Goal: Obtain resource: Download file/media

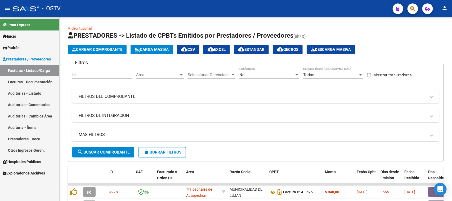
click at [24, 72] on link "Facturas - Listado/Carga" at bounding box center [29, 70] width 59 height 11
click at [170, 75] on span "Area" at bounding box center [157, 74] width 43 height 5
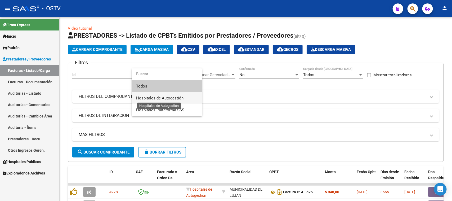
click at [164, 98] on span "Hospitales de Autogestión" at bounding box center [159, 98] width 47 height 5
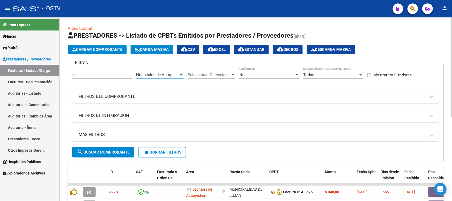
click at [93, 153] on span "search Buscar Comprobante" at bounding box center [103, 152] width 52 height 5
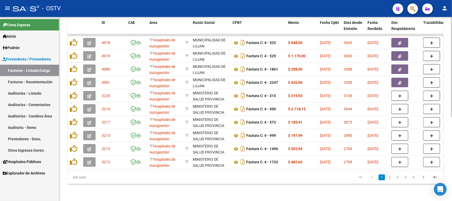
scroll to position [154, 0]
click at [374, 21] on span "Fecha Recibido" at bounding box center [374, 25] width 15 height 10
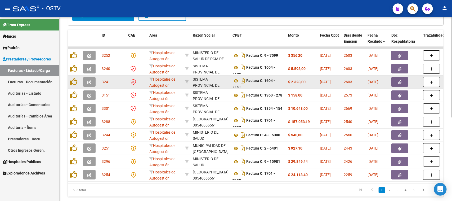
scroll to position [120, 0]
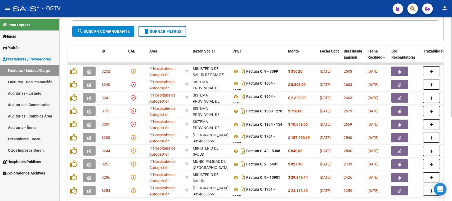
click at [376, 56] on span "Fecha Recibido" at bounding box center [374, 54] width 15 height 10
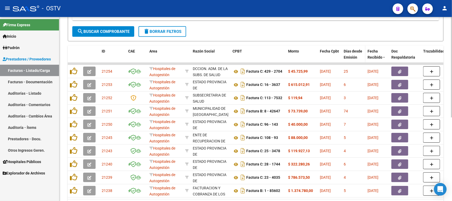
click at [355, 54] on span "Días desde Emisión" at bounding box center [353, 54] width 19 height 10
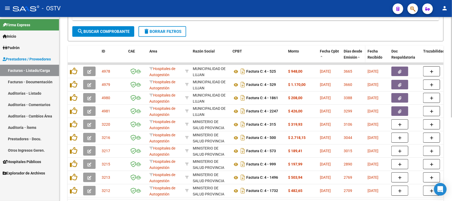
click at [355, 54] on span "Días desde Emisión" at bounding box center [353, 54] width 19 height 10
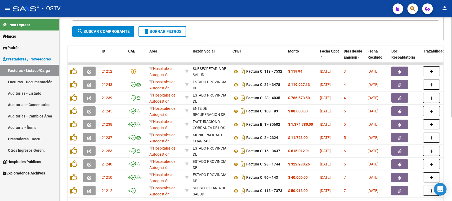
click at [373, 51] on span "Fecha Recibido" at bounding box center [374, 54] width 15 height 10
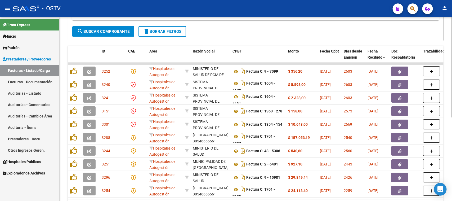
click at [373, 51] on span "Fecha Recibido" at bounding box center [374, 54] width 15 height 10
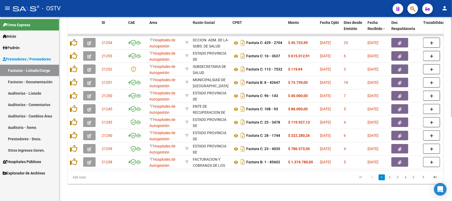
scroll to position [154, 0]
click at [434, 177] on icon "go to last page" at bounding box center [434, 177] width 7 height 6
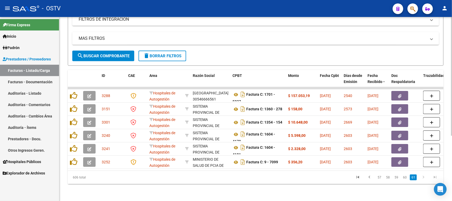
scroll to position [101, 0]
click at [378, 178] on link "57" at bounding box center [379, 177] width 7 height 6
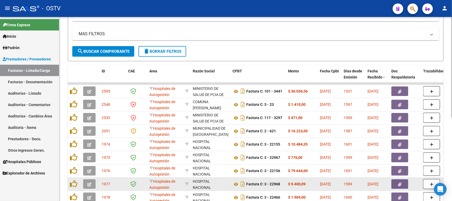
scroll to position [154, 0]
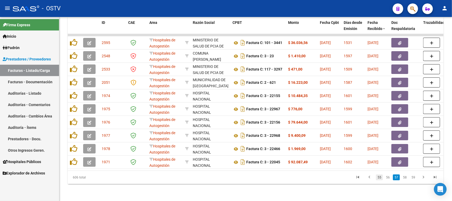
click at [380, 178] on link "55" at bounding box center [379, 177] width 7 height 6
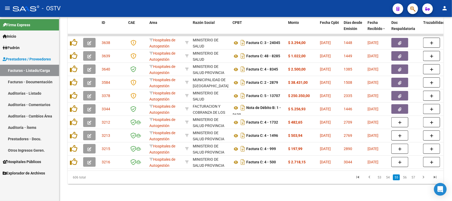
click at [380, 178] on link "53" at bounding box center [379, 177] width 7 height 6
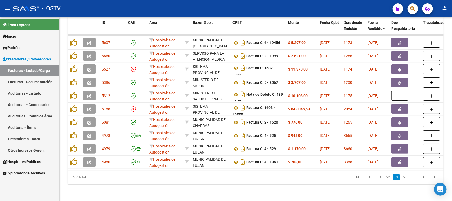
click at [380, 178] on link "51" at bounding box center [379, 177] width 7 height 6
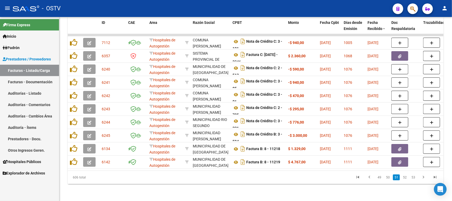
click at [380, 178] on link "49" at bounding box center [379, 177] width 7 height 6
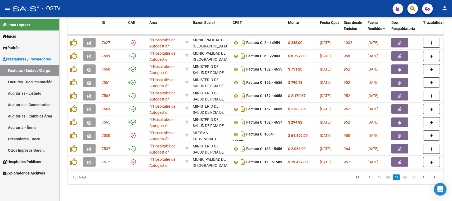
click at [380, 178] on link "47" at bounding box center [379, 177] width 7 height 6
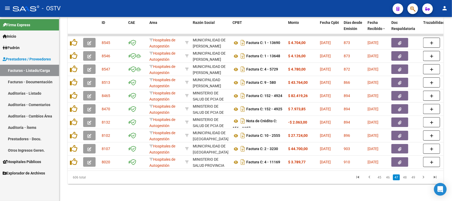
click at [380, 178] on link "45" at bounding box center [379, 177] width 7 height 6
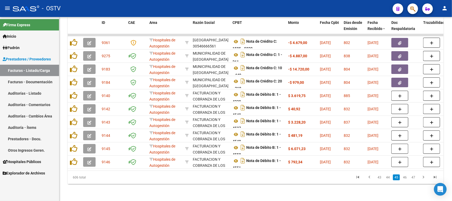
click at [380, 178] on link "43" at bounding box center [379, 177] width 7 height 6
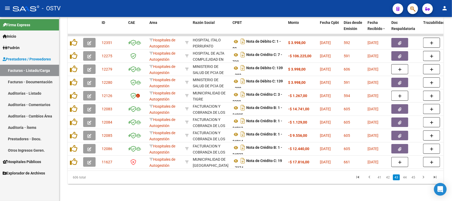
click at [380, 178] on link "41" at bounding box center [379, 177] width 7 height 6
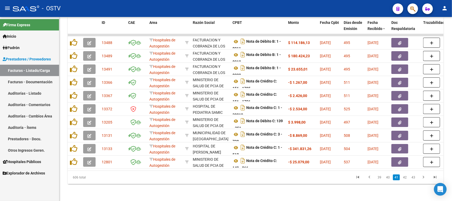
click at [380, 178] on link "39" at bounding box center [379, 177] width 7 height 6
click at [380, 178] on link "37" at bounding box center [379, 177] width 7 height 6
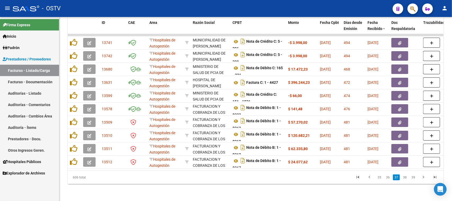
click at [380, 178] on link "35" at bounding box center [379, 177] width 7 height 6
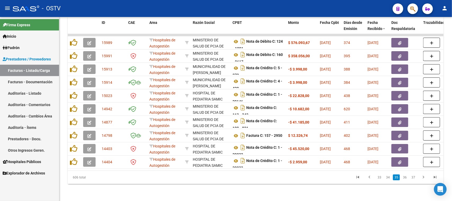
click at [380, 178] on link "33" at bounding box center [379, 177] width 7 height 6
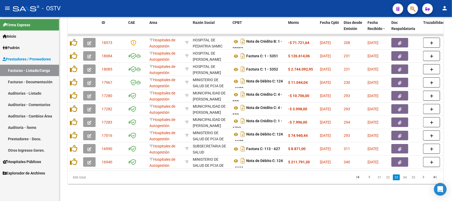
click at [380, 178] on link "31" at bounding box center [379, 177] width 7 height 6
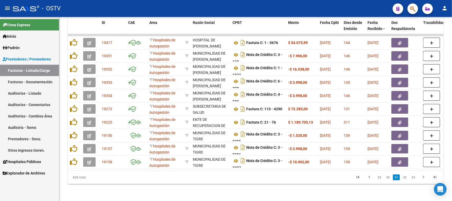
click at [380, 178] on link "29" at bounding box center [379, 177] width 7 height 6
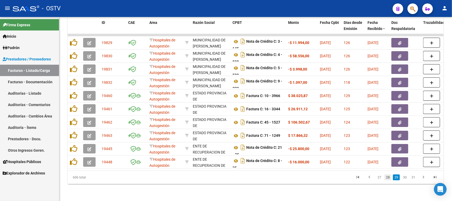
click at [387, 178] on link "28" at bounding box center [387, 177] width 7 height 6
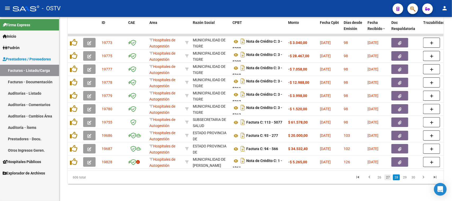
click at [388, 178] on link "27" at bounding box center [387, 177] width 7 height 6
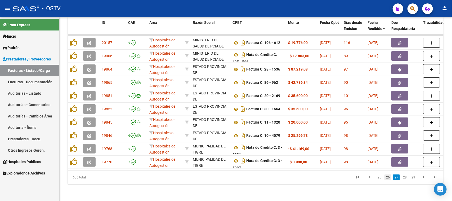
click at [390, 178] on link "26" at bounding box center [387, 177] width 7 height 6
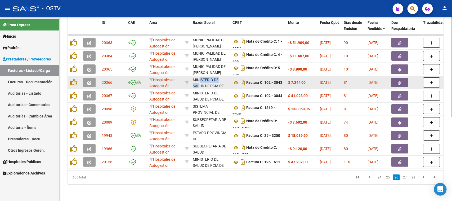
scroll to position [13, 0]
drag, startPoint x: 199, startPoint y: 74, endPoint x: 200, endPoint y: 79, distance: 4.7
click at [200, 79] on div "MINISTERIO DE SALUD DE PCIA DE BSAS 30626983398" at bounding box center [210, 82] width 35 height 11
click at [400, 81] on icon "button" at bounding box center [399, 83] width 3 height 4
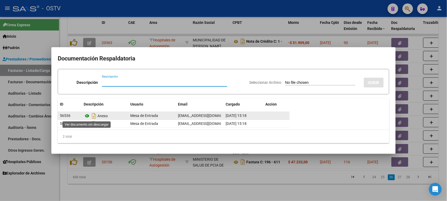
click at [87, 116] on icon at bounding box center [87, 115] width 7 height 6
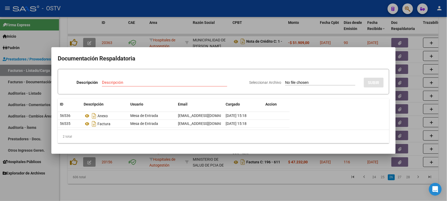
click at [206, 178] on div at bounding box center [223, 100] width 447 height 201
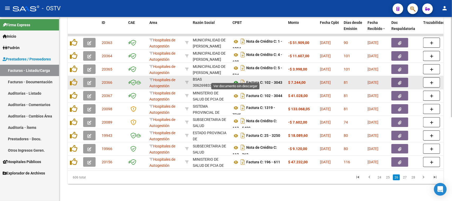
click at [236, 79] on icon at bounding box center [235, 82] width 7 height 6
drag, startPoint x: 255, startPoint y: 78, endPoint x: 298, endPoint y: 78, distance: 43.4
click at [392, 78] on button "button" at bounding box center [399, 83] width 17 height 10
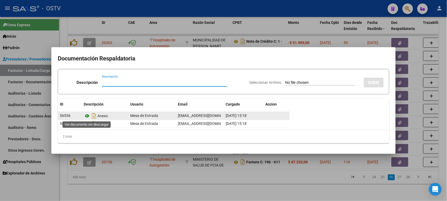
click at [86, 114] on icon at bounding box center [87, 115] width 7 height 6
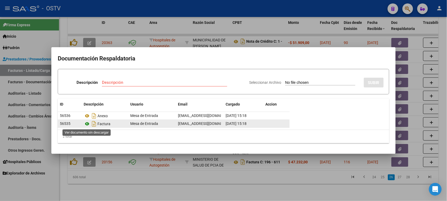
click at [86, 122] on icon at bounding box center [87, 123] width 7 height 6
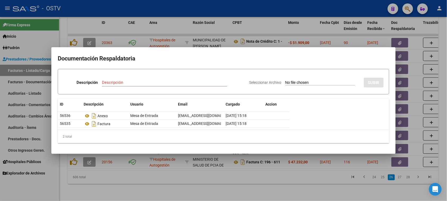
click at [194, 177] on div at bounding box center [223, 100] width 447 height 201
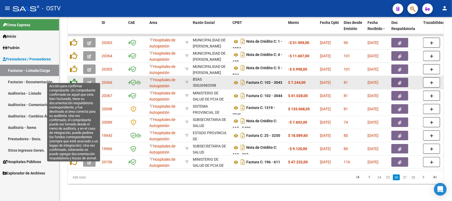
click at [74, 78] on icon at bounding box center [73, 81] width 7 height 7
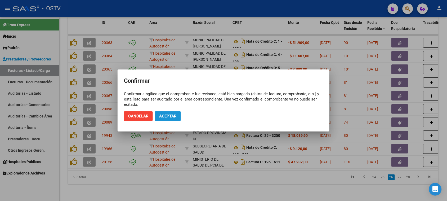
click at [166, 114] on span "Aceptar" at bounding box center [167, 116] width 17 height 5
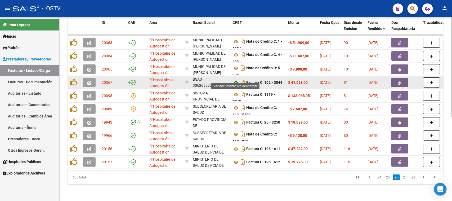
click at [236, 79] on icon at bounding box center [235, 82] width 7 height 6
drag, startPoint x: 267, startPoint y: 77, endPoint x: 307, endPoint y: 78, distance: 40.2
click at [393, 78] on button "button" at bounding box center [399, 83] width 17 height 10
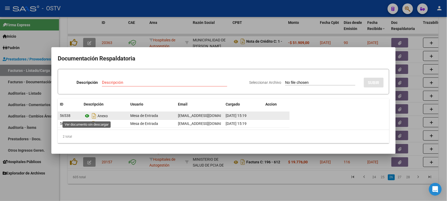
click at [87, 116] on icon at bounding box center [87, 115] width 7 height 6
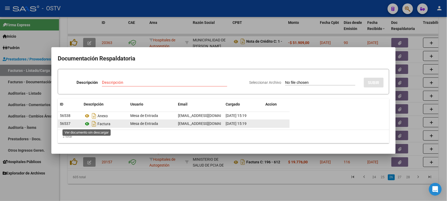
click at [88, 123] on icon at bounding box center [87, 123] width 7 height 6
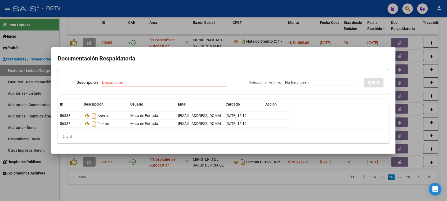
click at [179, 182] on div at bounding box center [223, 100] width 447 height 201
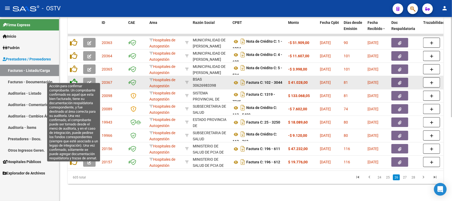
click at [70, 78] on icon at bounding box center [73, 81] width 7 height 7
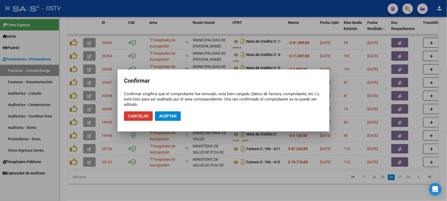
click at [168, 117] on span "Aceptar" at bounding box center [167, 116] width 17 height 5
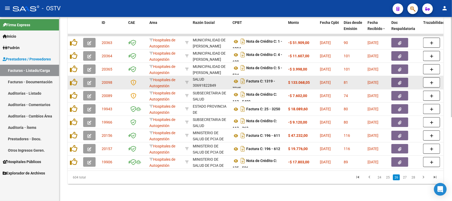
scroll to position [3, 0]
drag, startPoint x: 255, startPoint y: 76, endPoint x: 255, endPoint y: 80, distance: 4.0
click at [255, 80] on div "Factura C: 1319 - 7745" at bounding box center [257, 82] width 51 height 11
click at [236, 75] on icon at bounding box center [235, 78] width 7 height 6
click at [401, 78] on button "button" at bounding box center [399, 83] width 17 height 10
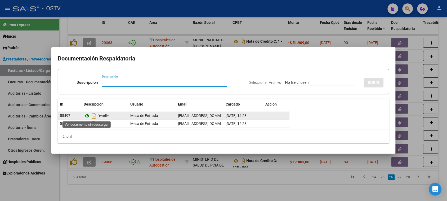
click at [87, 116] on icon at bounding box center [87, 115] width 7 height 6
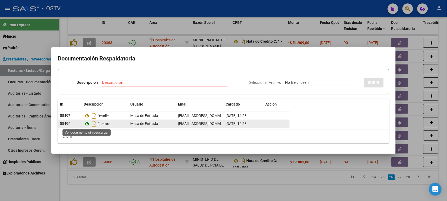
click at [87, 123] on icon at bounding box center [87, 123] width 7 height 6
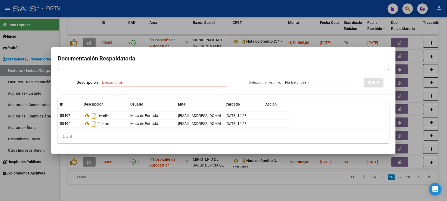
click at [223, 171] on div at bounding box center [223, 100] width 447 height 201
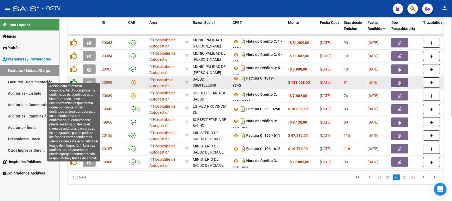
click at [73, 78] on icon at bounding box center [73, 81] width 7 height 7
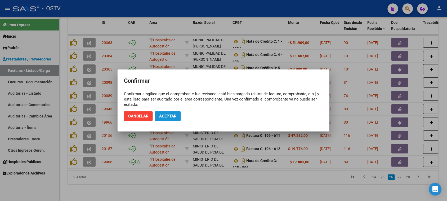
click at [162, 114] on span "Aceptar" at bounding box center [167, 116] width 17 height 5
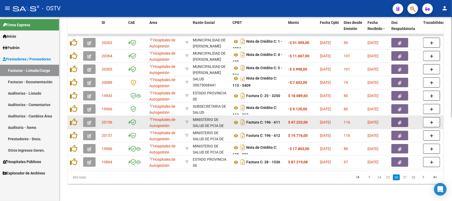
scroll to position [7, 0]
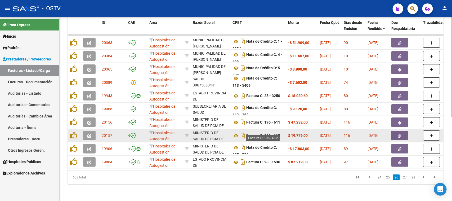
click at [253, 133] on strong "Factura C: 196 - 612" at bounding box center [263, 135] width 34 height 4
click at [236, 132] on icon at bounding box center [235, 135] width 7 height 6
click at [398, 134] on icon "button" at bounding box center [399, 136] width 3 height 4
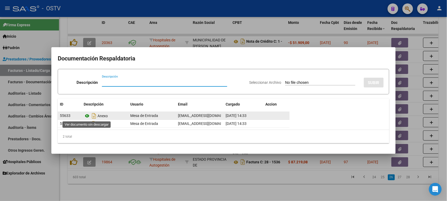
click at [88, 115] on icon at bounding box center [87, 115] width 7 height 6
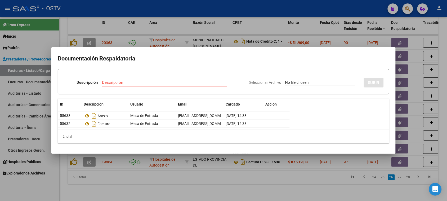
click at [300, 167] on div at bounding box center [223, 100] width 447 height 201
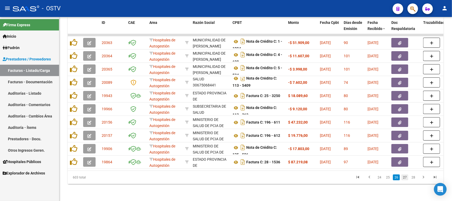
click at [406, 177] on link "27" at bounding box center [404, 177] width 7 height 6
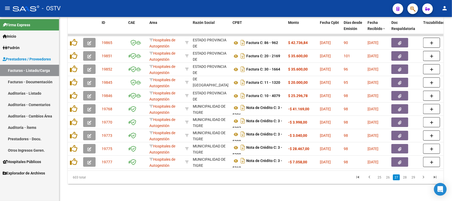
scroll to position [0, 0]
click at [388, 177] on link "26" at bounding box center [387, 177] width 7 height 6
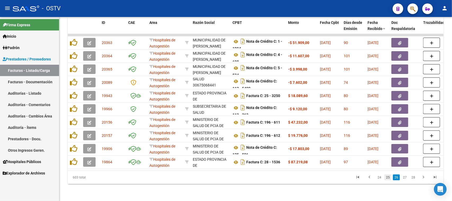
click at [389, 177] on link "25" at bounding box center [387, 177] width 7 height 6
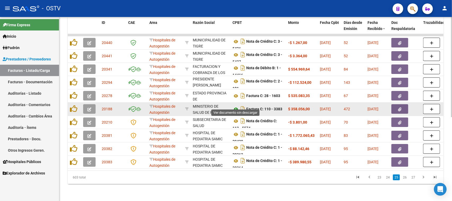
click at [236, 106] on icon at bounding box center [235, 109] width 7 height 6
drag, startPoint x: 259, startPoint y: 105, endPoint x: 306, endPoint y: 104, distance: 47.6
click at [398, 107] on icon "button" at bounding box center [399, 109] width 3 height 4
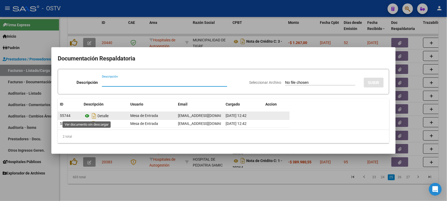
click at [88, 115] on icon at bounding box center [87, 115] width 7 height 6
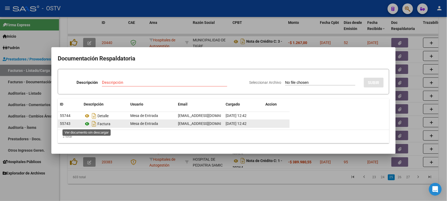
click at [87, 123] on icon at bounding box center [87, 123] width 7 height 6
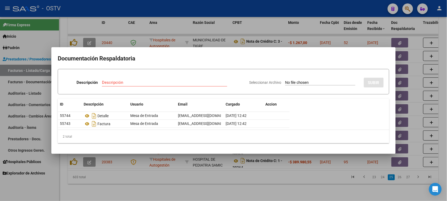
click at [218, 178] on div at bounding box center [223, 100] width 447 height 201
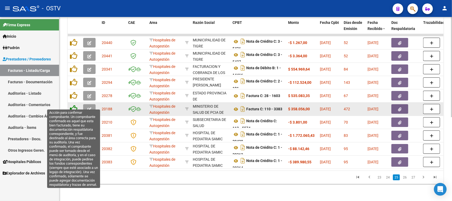
click at [73, 105] on icon at bounding box center [73, 108] width 7 height 7
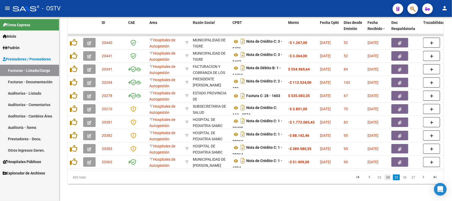
click at [388, 178] on link "24" at bounding box center [387, 177] width 7 height 6
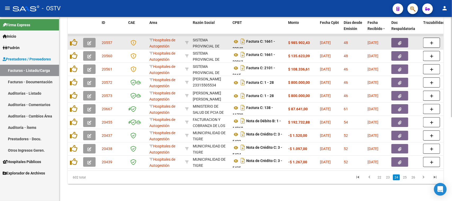
scroll to position [13, 0]
drag, startPoint x: 209, startPoint y: 37, endPoint x: 209, endPoint y: 41, distance: 3.7
click at [209, 41] on div "SISTEMA PROVINCIAL DE SALUD 30691822849" at bounding box center [210, 42] width 35 height 11
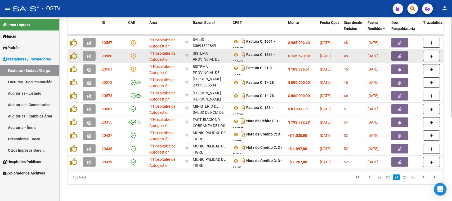
scroll to position [3, 0]
drag, startPoint x: 254, startPoint y: 37, endPoint x: 255, endPoint y: 44, distance: 7.7
click at [255, 44] on datatable-scroller "20557 Hospitales de Autogestión SISTEMA PROVINCIAL DE SALUD 30691822849 Factura…" at bounding box center [256, 101] width 376 height 135
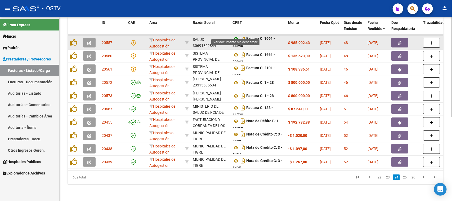
click at [236, 35] on icon at bounding box center [235, 38] width 7 height 6
click at [261, 41] on div "Factura C: 1661 - 33940" at bounding box center [257, 42] width 51 height 11
click at [398, 41] on icon "button" at bounding box center [399, 43] width 3 height 4
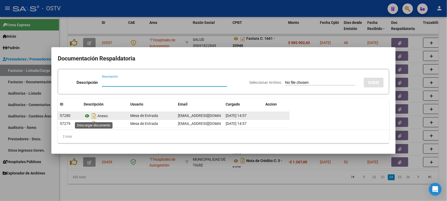
click at [88, 116] on icon at bounding box center [87, 115] width 7 height 6
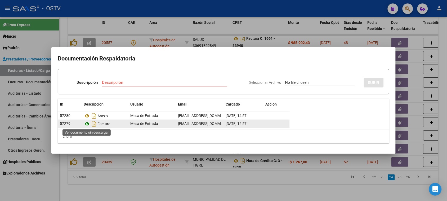
click at [86, 125] on icon at bounding box center [87, 123] width 7 height 6
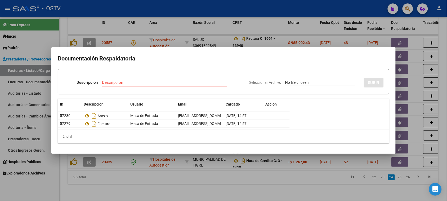
click at [242, 175] on div at bounding box center [223, 100] width 447 height 201
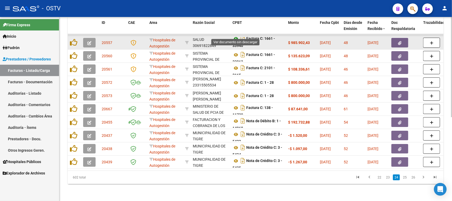
click at [236, 35] on icon at bounding box center [235, 38] width 7 height 6
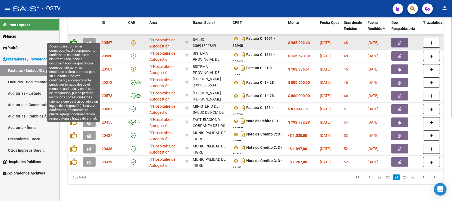
click at [70, 39] on icon at bounding box center [73, 42] width 7 height 7
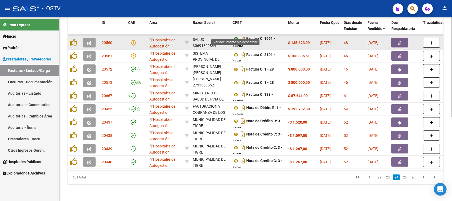
click at [236, 35] on icon at bounding box center [235, 38] width 7 height 6
click at [400, 41] on icon "button" at bounding box center [399, 43] width 3 height 4
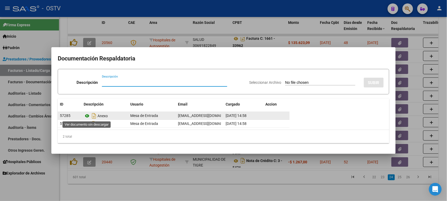
click at [89, 115] on icon at bounding box center [87, 115] width 7 height 6
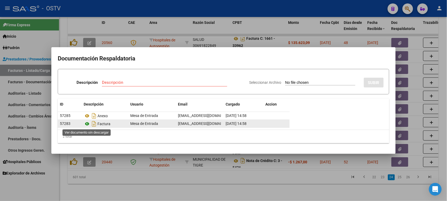
click at [87, 122] on icon at bounding box center [87, 123] width 7 height 6
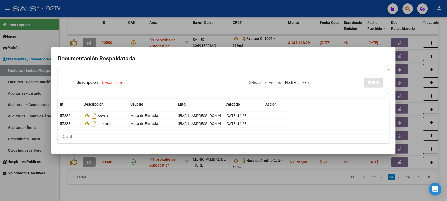
click at [64, 30] on div at bounding box center [223, 100] width 447 height 201
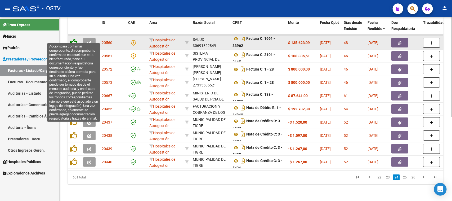
click at [74, 39] on icon at bounding box center [73, 42] width 7 height 7
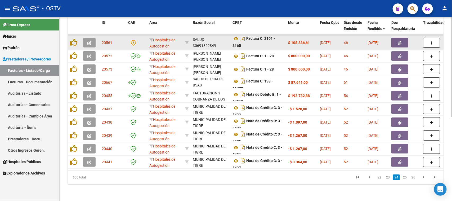
scroll to position [13, 0]
click at [236, 35] on icon at bounding box center [235, 38] width 7 height 6
click at [396, 40] on button "button" at bounding box center [399, 43] width 17 height 10
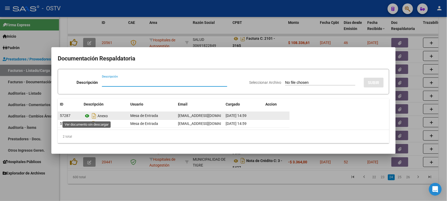
click at [88, 116] on icon at bounding box center [87, 115] width 7 height 6
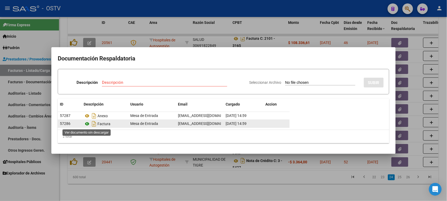
click at [87, 124] on icon at bounding box center [87, 123] width 7 height 6
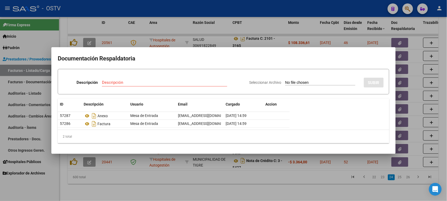
click at [153, 172] on div at bounding box center [223, 100] width 447 height 201
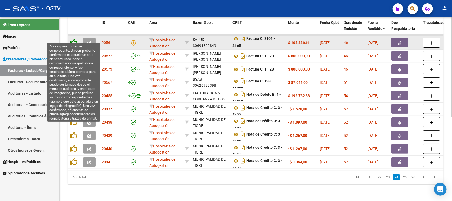
click at [72, 39] on icon at bounding box center [73, 42] width 7 height 7
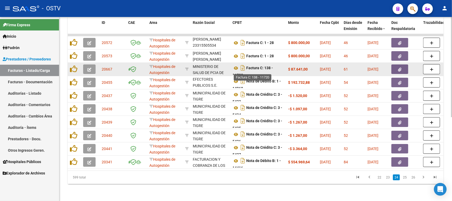
scroll to position [3, 0]
drag, startPoint x: 253, startPoint y: 62, endPoint x: 255, endPoint y: 67, distance: 5.0
click at [255, 67] on div "Factura C: 138 - 11720" at bounding box center [257, 69] width 51 height 11
click at [235, 62] on icon at bounding box center [235, 65] width 7 height 6
click at [400, 67] on icon "button" at bounding box center [399, 69] width 3 height 4
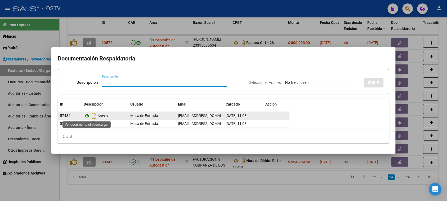
click at [87, 116] on icon at bounding box center [87, 115] width 7 height 6
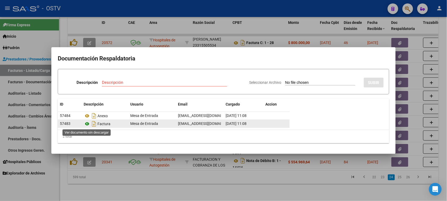
click at [87, 124] on icon at bounding box center [87, 123] width 7 height 6
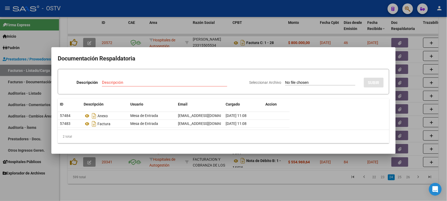
click at [244, 176] on div at bounding box center [223, 100] width 447 height 201
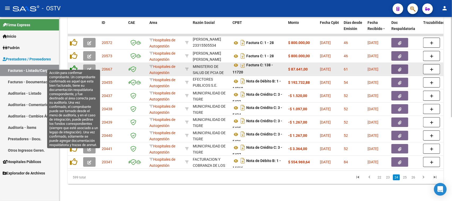
click at [73, 65] on icon at bounding box center [73, 68] width 7 height 7
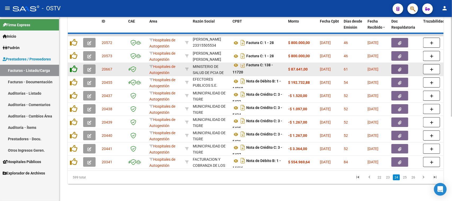
scroll to position [7, 0]
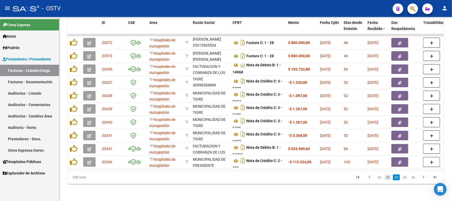
click at [388, 177] on link "23" at bounding box center [387, 177] width 7 height 6
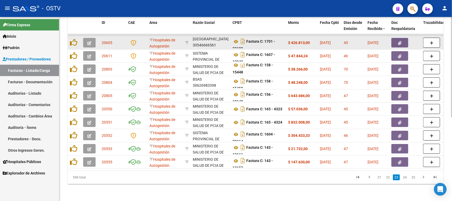
scroll to position [3, 0]
drag, startPoint x: 253, startPoint y: 36, endPoint x: 254, endPoint y: 43, distance: 6.7
click at [254, 43] on div "Factura C: 1701 - 23190" at bounding box center [257, 42] width 51 height 11
click at [236, 35] on icon at bounding box center [235, 38] width 7 height 6
click at [405, 38] on button "button" at bounding box center [399, 43] width 17 height 10
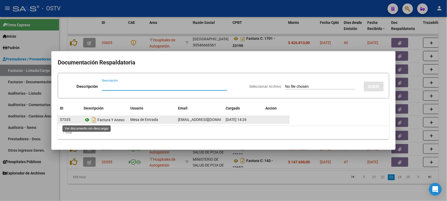
click at [88, 120] on icon at bounding box center [87, 119] width 7 height 6
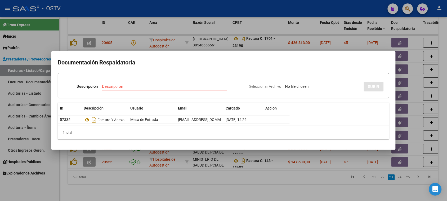
click at [214, 180] on div at bounding box center [223, 100] width 447 height 201
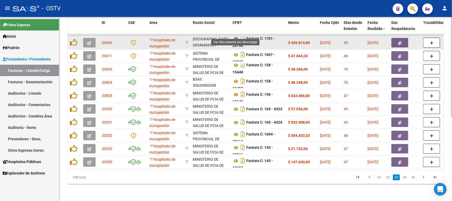
click at [236, 35] on icon at bounding box center [235, 38] width 7 height 6
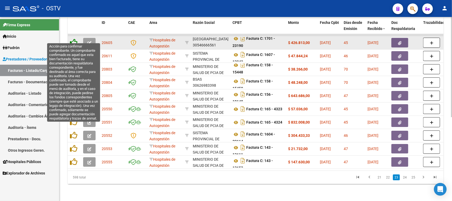
click at [71, 39] on icon at bounding box center [73, 42] width 7 height 7
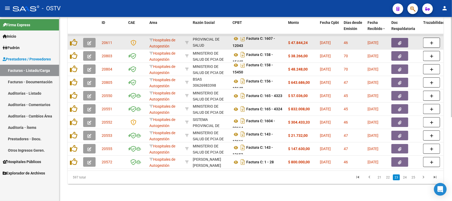
scroll to position [13, 0]
click at [236, 35] on icon at bounding box center [235, 38] width 7 height 6
click at [396, 40] on button "button" at bounding box center [399, 43] width 17 height 10
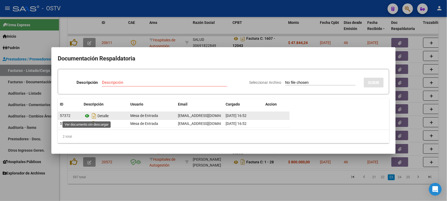
click at [86, 115] on icon at bounding box center [87, 115] width 7 height 6
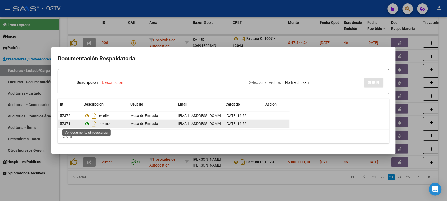
click at [88, 122] on icon at bounding box center [87, 123] width 7 height 6
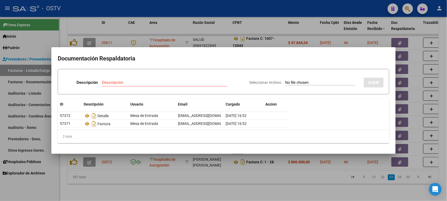
click at [164, 39] on div at bounding box center [223, 100] width 447 height 201
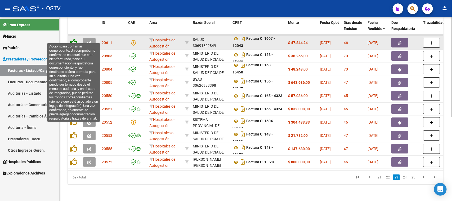
click at [74, 39] on icon at bounding box center [73, 42] width 7 height 7
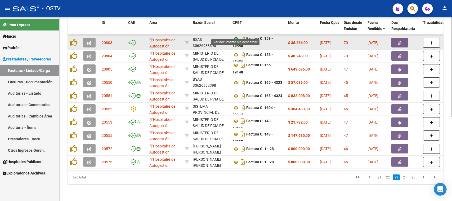
click at [235, 35] on icon at bounding box center [235, 38] width 7 height 6
click at [395, 38] on button "button" at bounding box center [399, 43] width 17 height 10
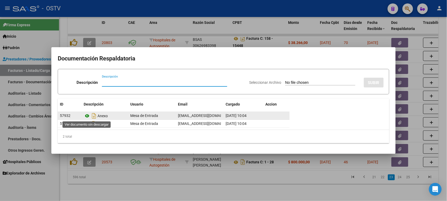
click at [88, 116] on icon at bounding box center [87, 115] width 7 height 6
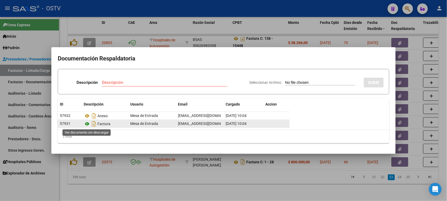
click at [87, 122] on icon at bounding box center [87, 123] width 7 height 6
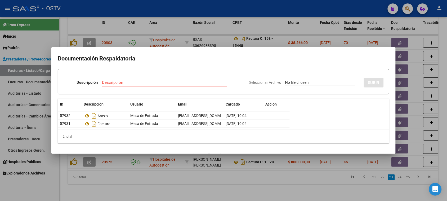
click at [216, 30] on div at bounding box center [223, 100] width 447 height 201
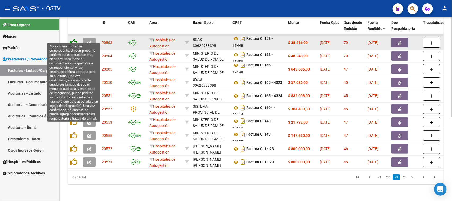
click at [73, 39] on icon at bounding box center [73, 42] width 7 height 7
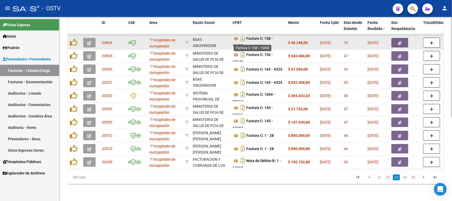
scroll to position [0, 0]
click at [236, 35] on icon at bounding box center [235, 38] width 7 height 6
click at [402, 38] on button "button" at bounding box center [399, 43] width 17 height 10
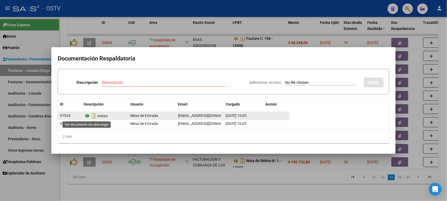
click at [87, 115] on icon at bounding box center [87, 115] width 7 height 6
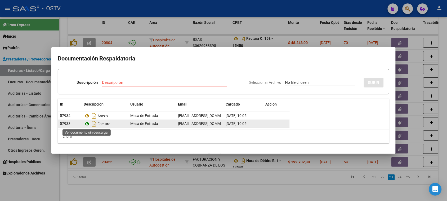
click at [87, 123] on icon at bounding box center [87, 123] width 7 height 6
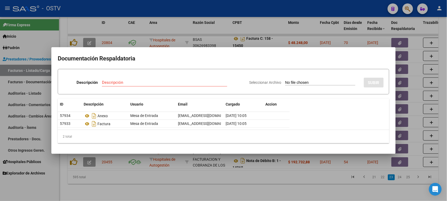
click at [188, 27] on div at bounding box center [223, 100] width 447 height 201
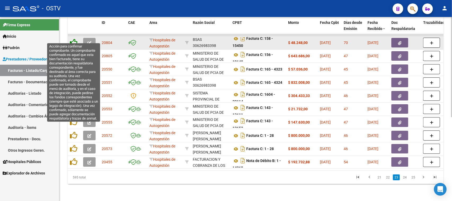
click at [74, 39] on icon at bounding box center [73, 42] width 7 height 7
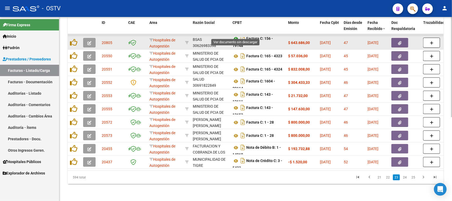
click at [236, 35] on icon at bounding box center [235, 38] width 7 height 6
drag, startPoint x: 288, startPoint y: 36, endPoint x: 350, endPoint y: 36, distance: 61.4
click at [397, 38] on button "button" at bounding box center [399, 43] width 17 height 10
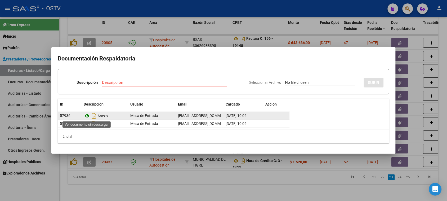
click at [88, 115] on icon at bounding box center [87, 115] width 7 height 6
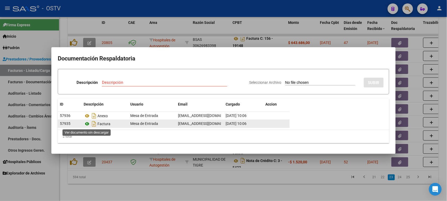
click at [87, 124] on icon at bounding box center [87, 123] width 7 height 6
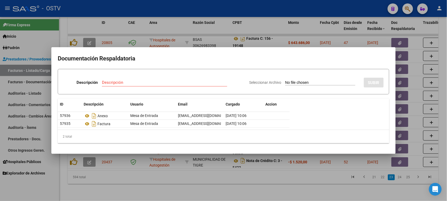
click at [228, 28] on div at bounding box center [223, 100] width 447 height 201
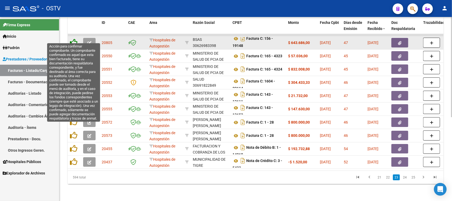
click at [74, 39] on icon at bounding box center [73, 42] width 7 height 7
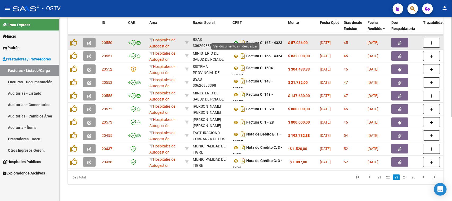
click at [236, 40] on icon at bounding box center [235, 43] width 7 height 6
click at [401, 41] on icon "button" at bounding box center [399, 43] width 3 height 4
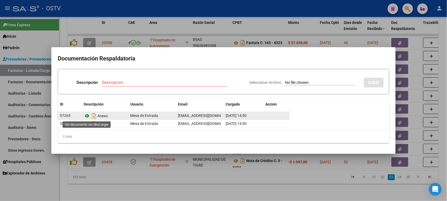
click at [89, 116] on icon at bounding box center [87, 115] width 7 height 6
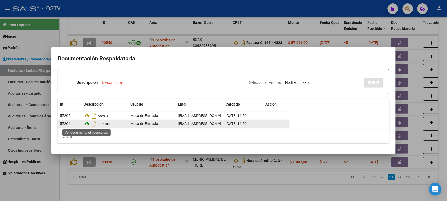
click at [88, 124] on icon at bounding box center [87, 123] width 7 height 6
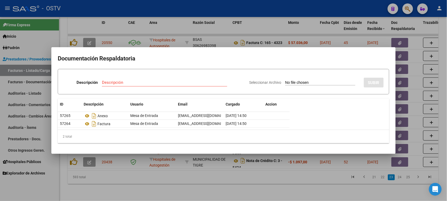
click at [204, 27] on div at bounding box center [223, 100] width 447 height 201
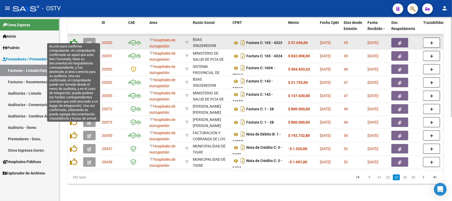
click at [75, 39] on icon at bounding box center [73, 42] width 7 height 7
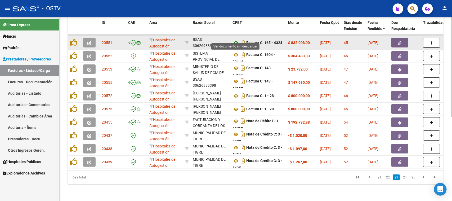
click at [236, 40] on icon at bounding box center [235, 43] width 7 height 6
click at [394, 38] on button "button" at bounding box center [399, 43] width 17 height 10
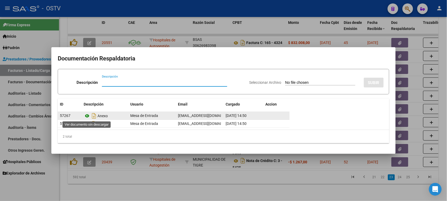
click at [88, 115] on icon at bounding box center [87, 115] width 7 height 6
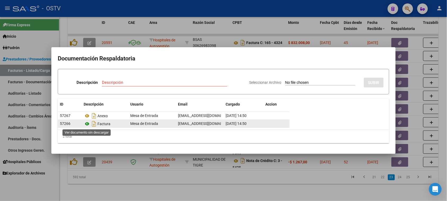
click at [86, 124] on icon at bounding box center [87, 123] width 7 height 6
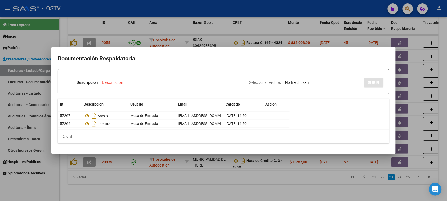
click at [228, 37] on div at bounding box center [223, 100] width 447 height 201
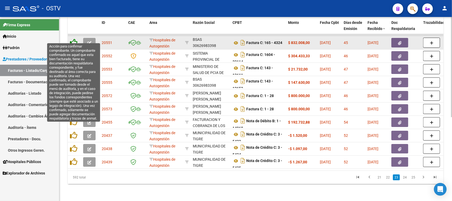
click at [71, 39] on icon at bounding box center [73, 42] width 7 height 7
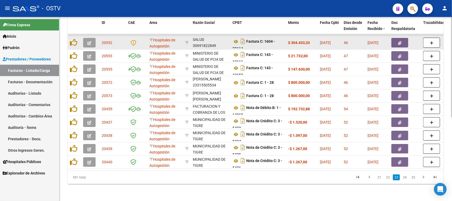
scroll to position [7, 0]
click at [236, 38] on icon at bounding box center [235, 41] width 7 height 6
drag, startPoint x: 259, startPoint y: 37, endPoint x: 260, endPoint y: 41, distance: 4.9
click at [260, 41] on div "Factura C: 1604 - 32114" at bounding box center [257, 42] width 51 height 11
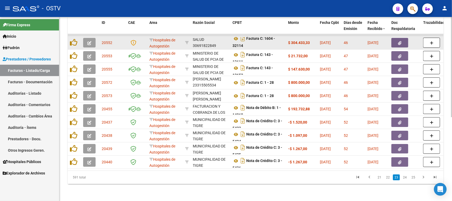
click at [399, 41] on icon "button" at bounding box center [399, 43] width 3 height 4
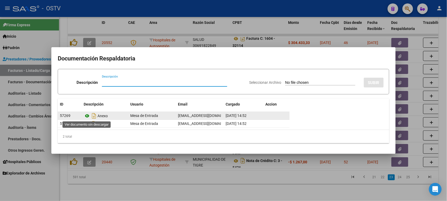
click at [88, 115] on icon at bounding box center [87, 115] width 7 height 6
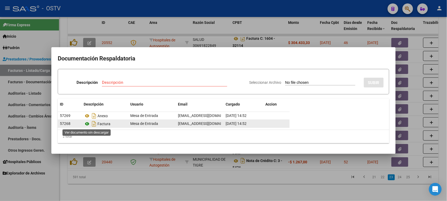
click at [88, 123] on icon at bounding box center [87, 123] width 7 height 6
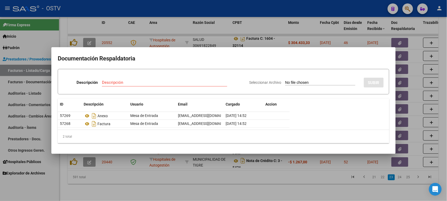
click at [223, 31] on div at bounding box center [223, 100] width 447 height 201
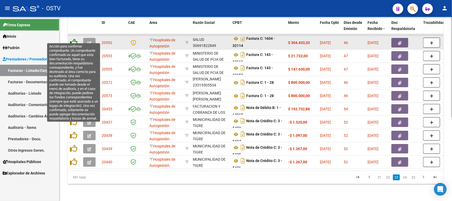
click at [73, 39] on icon at bounding box center [73, 42] width 7 height 7
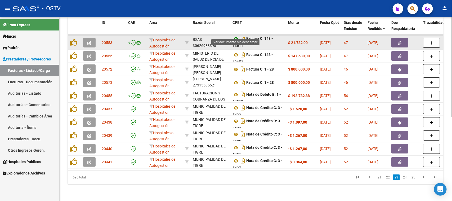
click at [234, 35] on icon at bounding box center [235, 38] width 7 height 6
click at [402, 38] on button "button" at bounding box center [399, 43] width 17 height 10
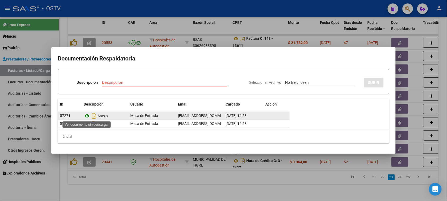
click at [85, 114] on icon at bounding box center [87, 115] width 7 height 6
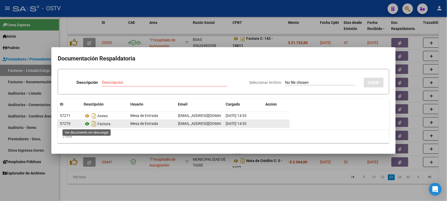
click at [87, 124] on icon at bounding box center [87, 123] width 7 height 6
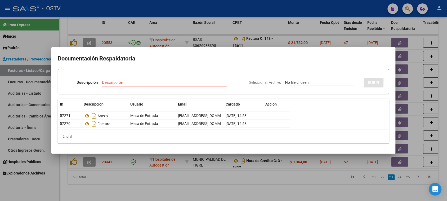
click at [212, 29] on div at bounding box center [223, 100] width 447 height 201
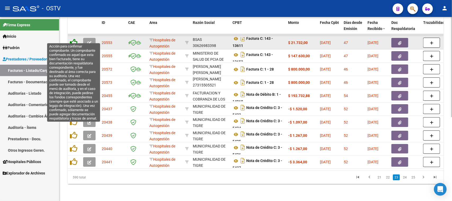
click at [75, 39] on icon at bounding box center [73, 42] width 7 height 7
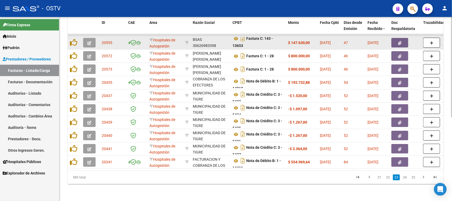
scroll to position [13, 0]
click at [236, 35] on icon at bounding box center [235, 38] width 7 height 6
click at [399, 41] on icon "button" at bounding box center [399, 43] width 3 height 4
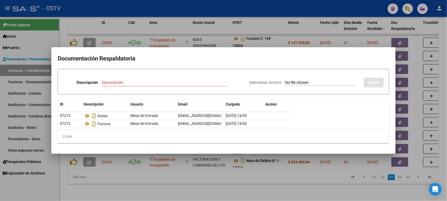
click at [197, 26] on div at bounding box center [223, 100] width 447 height 201
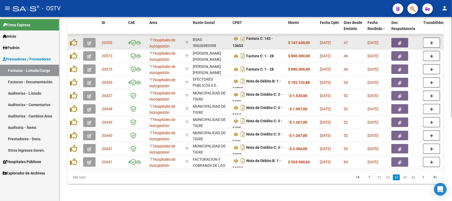
click at [397, 38] on button "button" at bounding box center [399, 43] width 17 height 10
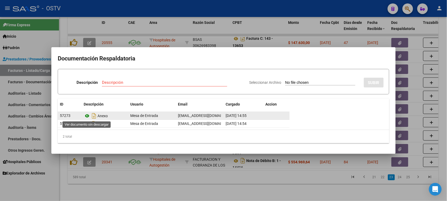
click at [85, 116] on icon at bounding box center [87, 115] width 7 height 6
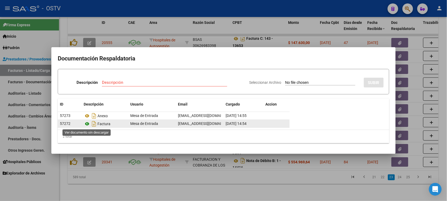
click at [87, 124] on icon at bounding box center [87, 123] width 7 height 6
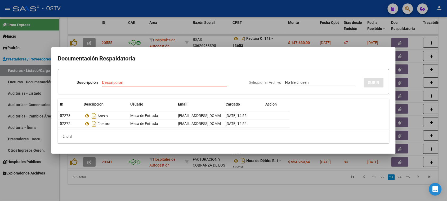
click at [225, 37] on div at bounding box center [223, 100] width 447 height 201
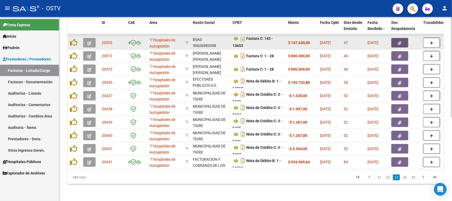
click at [403, 38] on button "button" at bounding box center [399, 43] width 17 height 10
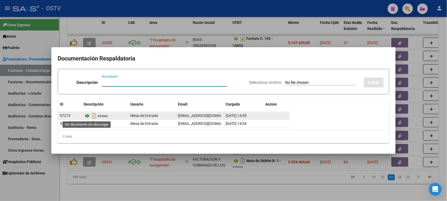
click at [87, 114] on icon at bounding box center [87, 115] width 7 height 6
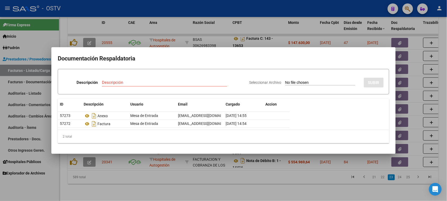
click at [198, 28] on div at bounding box center [223, 100] width 447 height 201
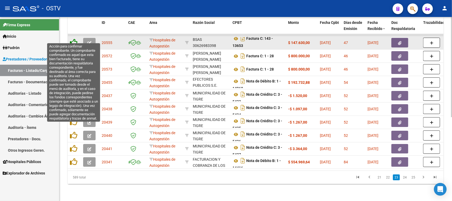
click at [73, 39] on icon at bounding box center [73, 42] width 7 height 7
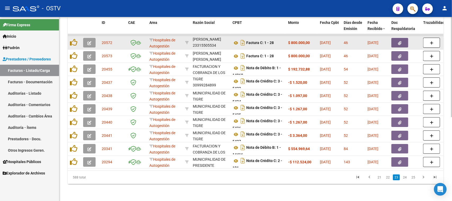
scroll to position [7, 0]
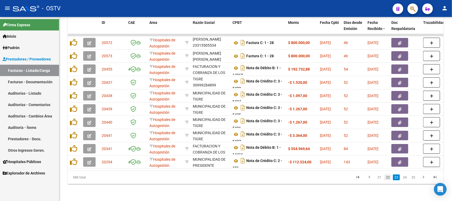
click at [389, 179] on link "22" at bounding box center [387, 177] width 7 height 6
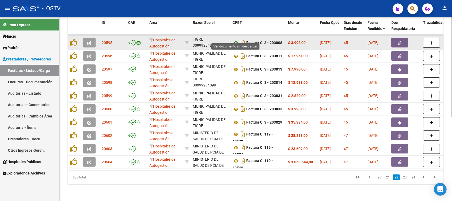
click at [235, 40] on icon at bounding box center [235, 43] width 7 height 6
click at [401, 41] on icon "button" at bounding box center [399, 43] width 3 height 4
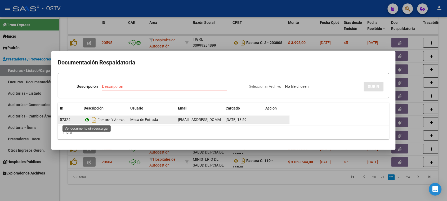
click at [87, 118] on icon at bounding box center [87, 119] width 7 height 6
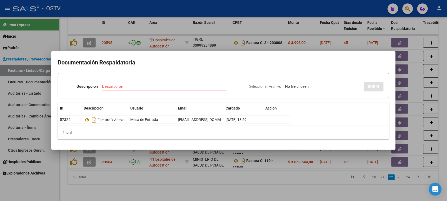
click at [231, 28] on div at bounding box center [223, 100] width 447 height 201
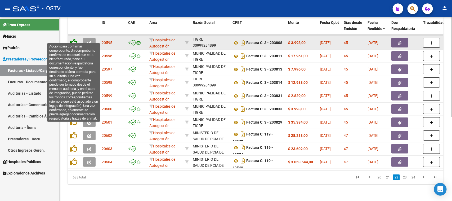
click at [74, 39] on icon at bounding box center [73, 42] width 7 height 7
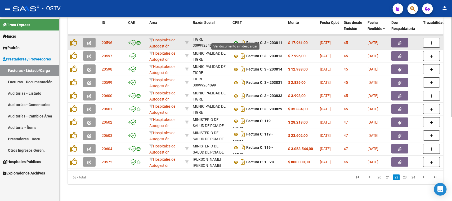
click at [236, 40] on icon at bounding box center [235, 43] width 7 height 6
click at [397, 38] on button "button" at bounding box center [399, 43] width 17 height 10
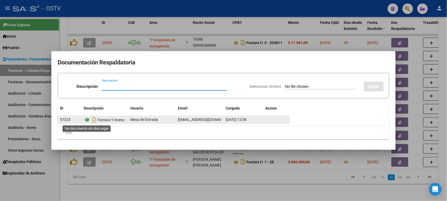
click at [88, 120] on icon at bounding box center [87, 119] width 7 height 6
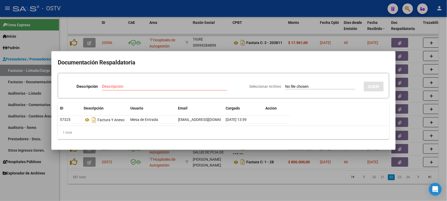
click at [243, 30] on div at bounding box center [223, 100] width 447 height 201
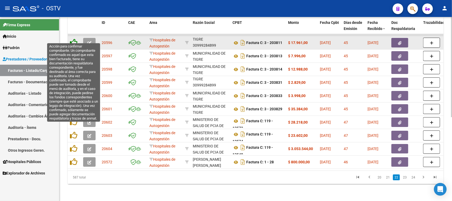
click at [73, 39] on icon at bounding box center [73, 42] width 7 height 7
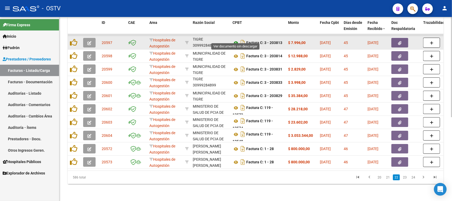
click at [236, 40] on icon at bounding box center [235, 43] width 7 height 6
click at [394, 38] on button "button" at bounding box center [399, 43] width 17 height 10
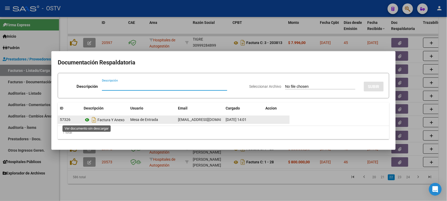
click at [89, 120] on icon at bounding box center [87, 119] width 7 height 6
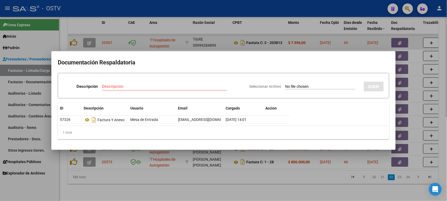
click at [236, 27] on div at bounding box center [223, 100] width 447 height 201
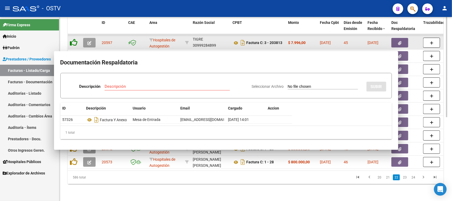
click at [75, 39] on icon at bounding box center [73, 42] width 7 height 7
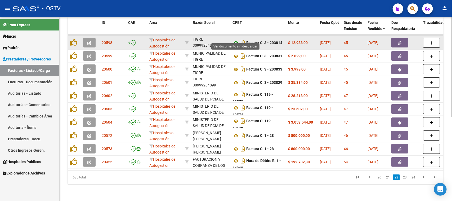
click at [236, 40] on icon at bounding box center [235, 43] width 7 height 6
click at [400, 41] on icon "button" at bounding box center [399, 43] width 3 height 4
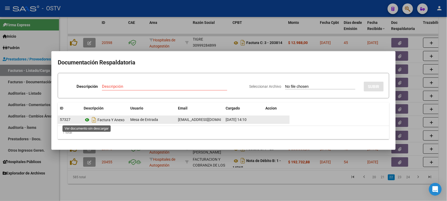
click at [87, 118] on icon at bounding box center [87, 119] width 7 height 6
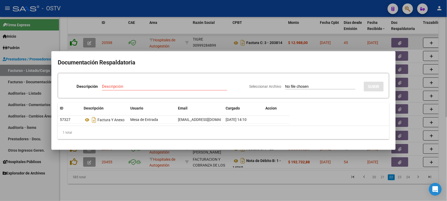
drag, startPoint x: 83, startPoint y: 37, endPoint x: 72, endPoint y: 38, distance: 11.1
click at [83, 37] on div at bounding box center [223, 100] width 447 height 201
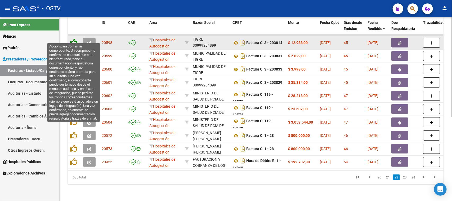
click at [72, 39] on icon at bounding box center [73, 42] width 7 height 7
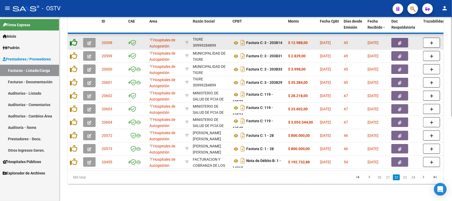
scroll to position [13, 0]
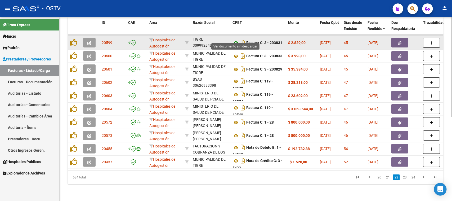
click at [234, 40] on icon at bounding box center [235, 43] width 7 height 6
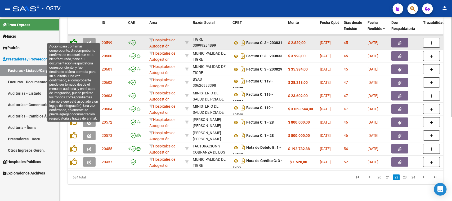
click at [74, 39] on icon at bounding box center [73, 42] width 7 height 7
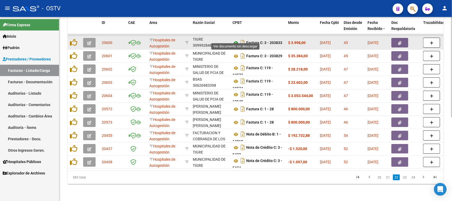
click at [236, 40] on icon at bounding box center [235, 43] width 7 height 6
click at [397, 38] on button "button" at bounding box center [399, 43] width 17 height 10
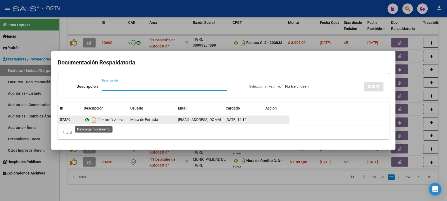
click at [88, 119] on icon at bounding box center [87, 119] width 7 height 6
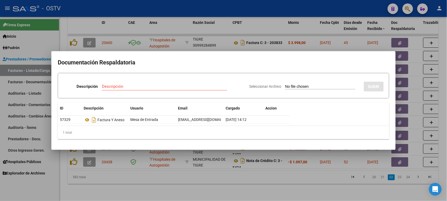
click at [178, 29] on div at bounding box center [223, 100] width 447 height 201
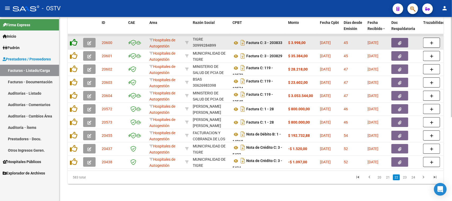
click at [77, 39] on icon at bounding box center [73, 42] width 7 height 7
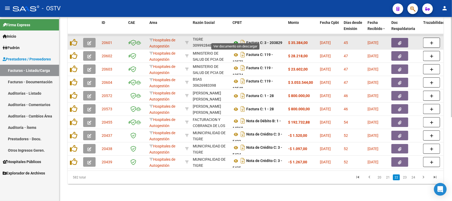
click at [234, 40] on icon at bounding box center [235, 43] width 7 height 6
click at [394, 38] on button "button" at bounding box center [399, 43] width 17 height 10
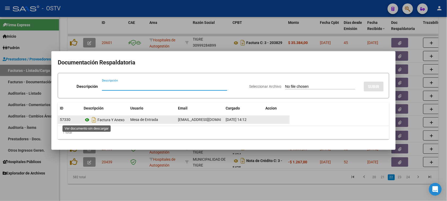
click at [86, 120] on icon at bounding box center [87, 119] width 7 height 6
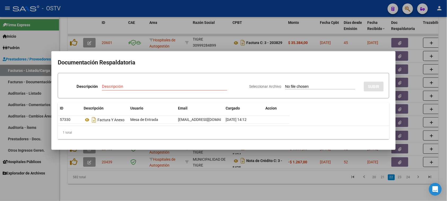
click at [220, 30] on div at bounding box center [223, 100] width 447 height 201
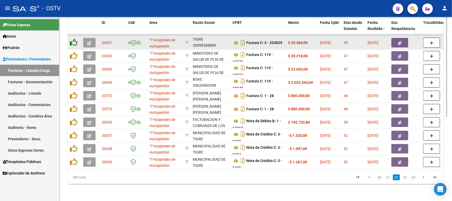
click at [71, 39] on icon at bounding box center [73, 42] width 7 height 7
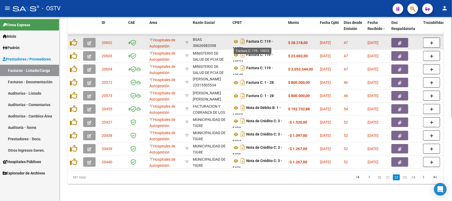
scroll to position [3, 0]
drag, startPoint x: 259, startPoint y: 36, endPoint x: 261, endPoint y: 42, distance: 6.2
click at [261, 42] on div "Factura C: 119 - 13572" at bounding box center [257, 42] width 51 height 11
click at [236, 35] on icon at bounding box center [235, 38] width 7 height 6
click at [399, 41] on icon "button" at bounding box center [399, 43] width 3 height 4
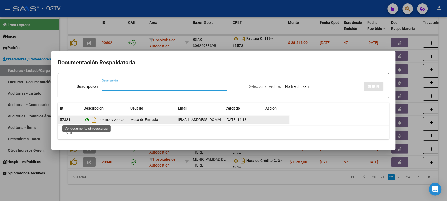
click at [88, 119] on icon at bounding box center [87, 119] width 7 height 6
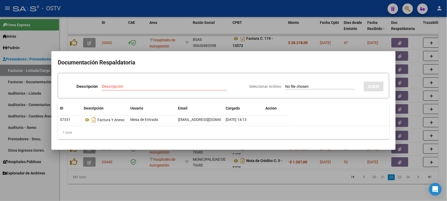
click at [240, 27] on div at bounding box center [223, 100] width 447 height 201
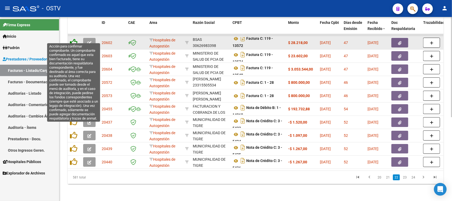
click at [75, 39] on icon at bounding box center [73, 42] width 7 height 7
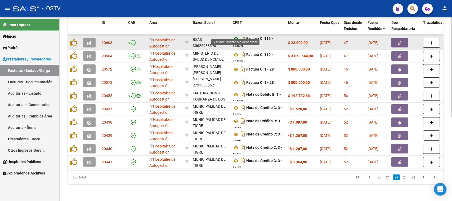
click at [236, 35] on icon at bounding box center [235, 38] width 7 height 6
click at [407, 40] on button "button" at bounding box center [399, 43] width 17 height 10
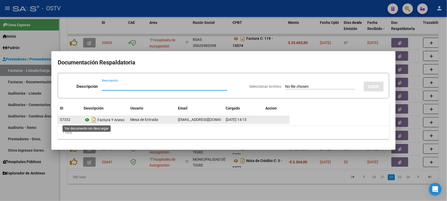
click at [87, 120] on icon at bounding box center [87, 119] width 7 height 6
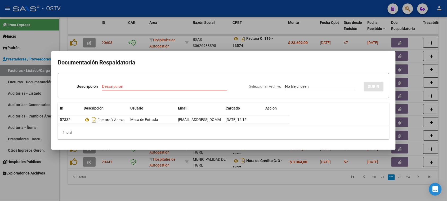
click at [236, 25] on div at bounding box center [223, 100] width 447 height 201
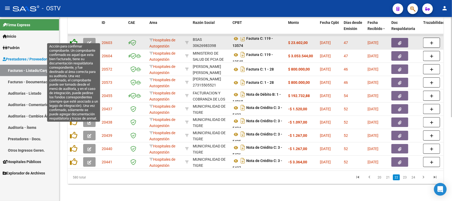
click at [75, 39] on icon at bounding box center [73, 42] width 7 height 7
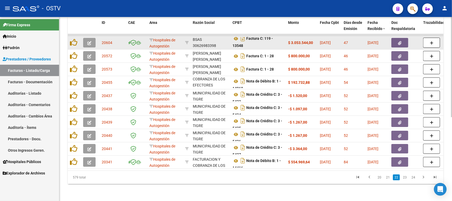
scroll to position [13, 0]
click at [236, 35] on icon at bounding box center [235, 38] width 7 height 6
click at [395, 38] on button "button" at bounding box center [399, 43] width 17 height 10
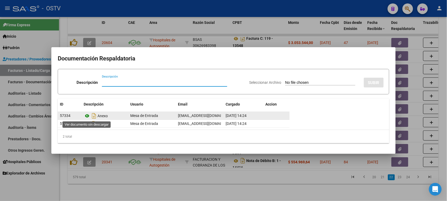
click at [87, 116] on icon at bounding box center [87, 115] width 7 height 6
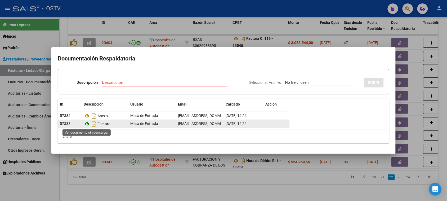
click at [87, 123] on icon at bounding box center [87, 123] width 7 height 6
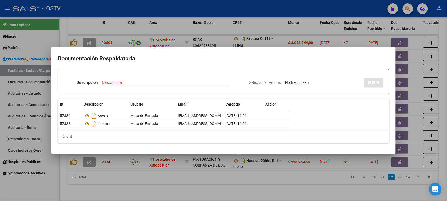
click at [228, 29] on div at bounding box center [223, 100] width 447 height 201
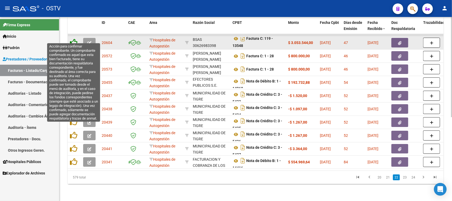
click at [72, 39] on icon at bounding box center [73, 42] width 7 height 7
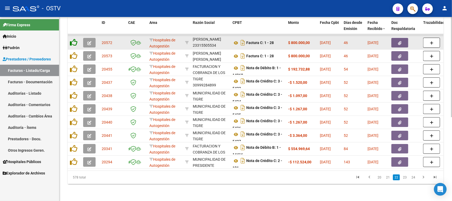
scroll to position [7, 0]
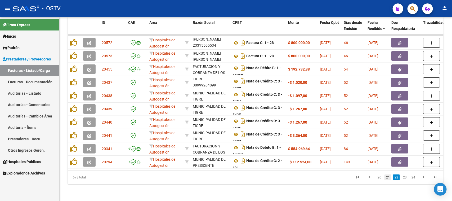
click at [389, 178] on link "21" at bounding box center [387, 177] width 7 height 6
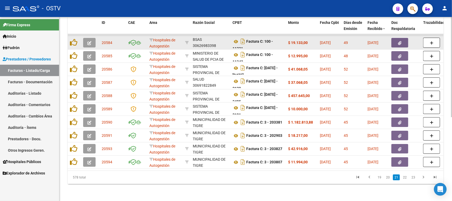
scroll to position [3, 0]
drag, startPoint x: 252, startPoint y: 36, endPoint x: 262, endPoint y: 43, distance: 12.4
click at [262, 43] on div "Factura C: 100 - 11221" at bounding box center [257, 42] width 51 height 11
click at [236, 35] on icon at bounding box center [235, 38] width 7 height 6
click at [401, 41] on icon "button" at bounding box center [399, 43] width 3 height 4
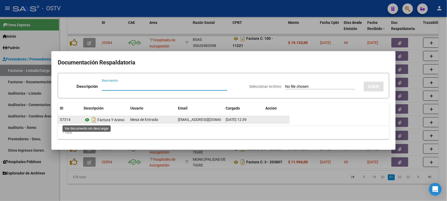
click at [87, 119] on icon at bounding box center [87, 119] width 7 height 6
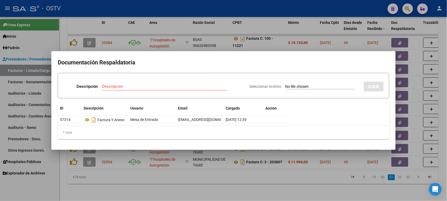
click at [226, 27] on div at bounding box center [223, 100] width 447 height 201
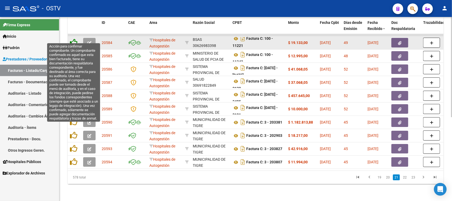
click at [72, 39] on icon at bounding box center [73, 42] width 7 height 7
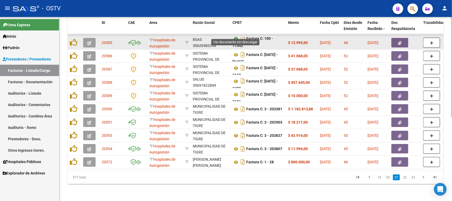
click at [235, 35] on icon at bounding box center [235, 38] width 7 height 6
click at [402, 38] on button "button" at bounding box center [399, 43] width 17 height 10
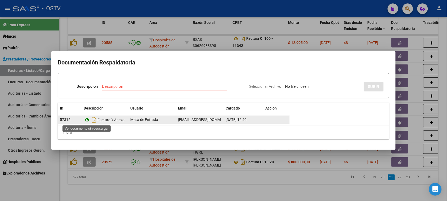
click at [86, 120] on icon at bounding box center [87, 119] width 7 height 6
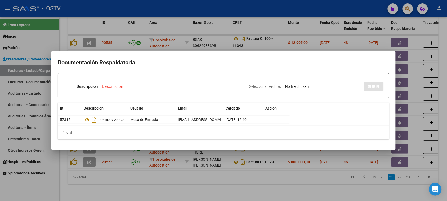
click at [222, 26] on div at bounding box center [223, 100] width 447 height 201
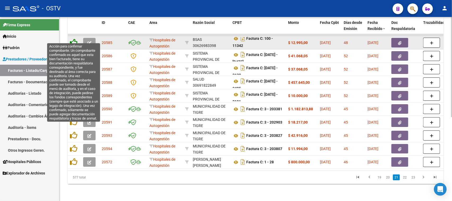
click at [73, 39] on icon at bounding box center [73, 42] width 7 height 7
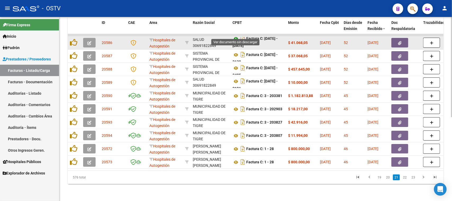
click at [236, 35] on icon at bounding box center [235, 38] width 7 height 6
click at [396, 38] on button "button" at bounding box center [399, 43] width 17 height 10
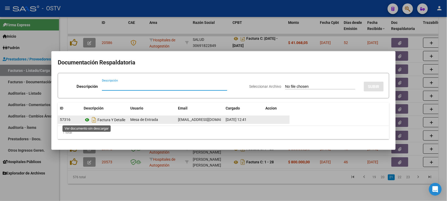
click at [87, 120] on icon at bounding box center [87, 119] width 7 height 6
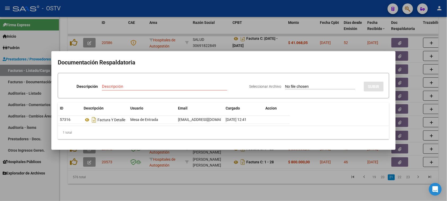
click at [222, 27] on div at bounding box center [223, 100] width 447 height 201
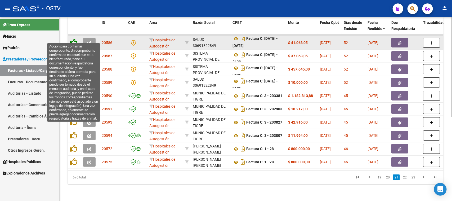
click at [75, 39] on icon at bounding box center [73, 42] width 7 height 7
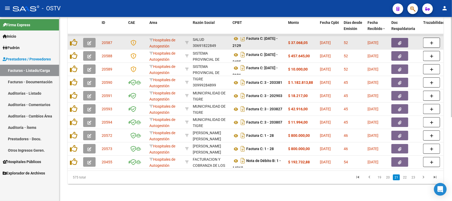
scroll to position [7, 0]
click at [236, 35] on icon at bounding box center [235, 38] width 7 height 6
click at [399, 41] on icon "button" at bounding box center [399, 43] width 3 height 4
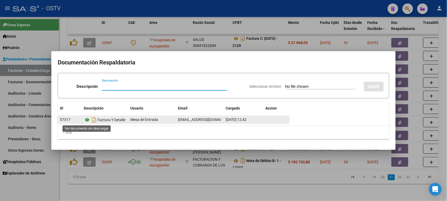
click at [87, 119] on icon at bounding box center [87, 119] width 7 height 6
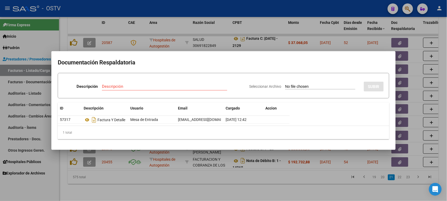
click at [232, 26] on div at bounding box center [223, 100] width 447 height 201
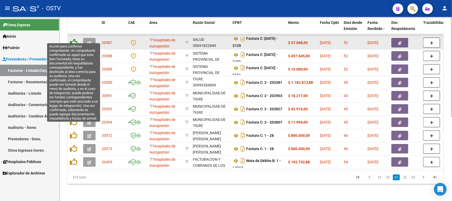
click at [76, 39] on icon at bounding box center [73, 42] width 7 height 7
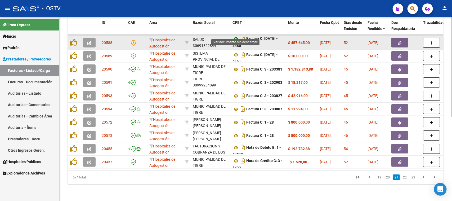
click at [234, 35] on icon at bounding box center [235, 38] width 7 height 6
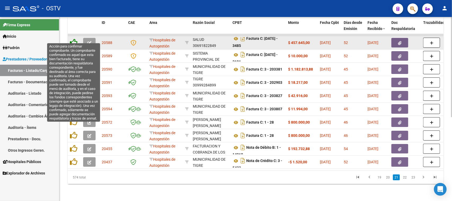
click at [73, 39] on icon at bounding box center [73, 42] width 7 height 7
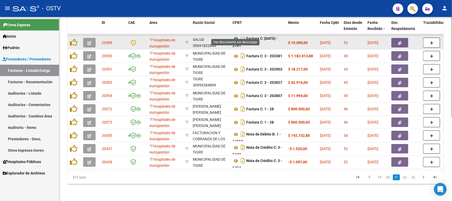
click at [236, 35] on icon at bounding box center [235, 38] width 7 height 6
click at [398, 41] on icon "button" at bounding box center [399, 43] width 3 height 4
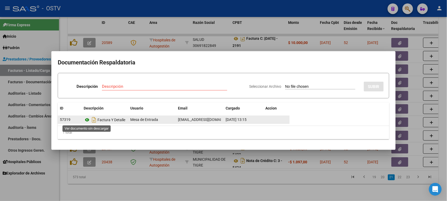
click at [88, 120] on icon at bounding box center [87, 119] width 7 height 6
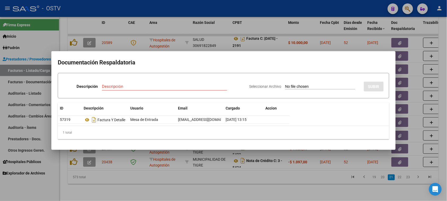
click at [205, 168] on div at bounding box center [223, 100] width 447 height 201
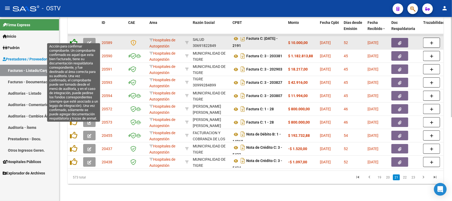
click at [73, 39] on icon at bounding box center [73, 42] width 7 height 7
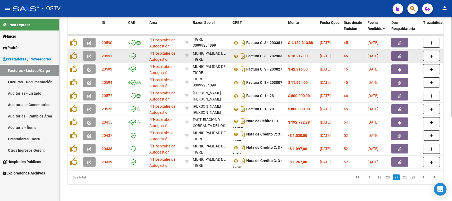
scroll to position [0, 0]
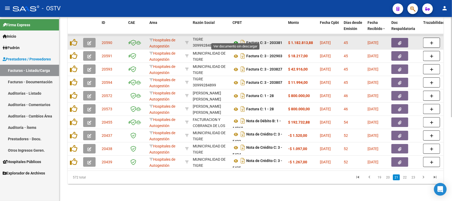
click at [236, 40] on icon at bounding box center [235, 43] width 7 height 6
click at [399, 41] on icon "button" at bounding box center [399, 43] width 3 height 4
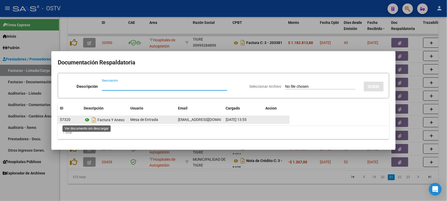
click at [87, 120] on icon at bounding box center [87, 119] width 7 height 6
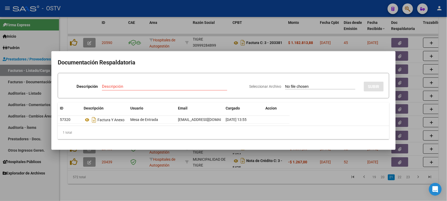
click at [233, 29] on div at bounding box center [223, 100] width 447 height 201
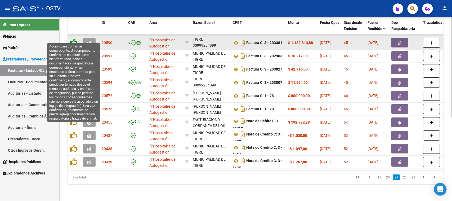
click at [74, 39] on icon at bounding box center [73, 42] width 7 height 7
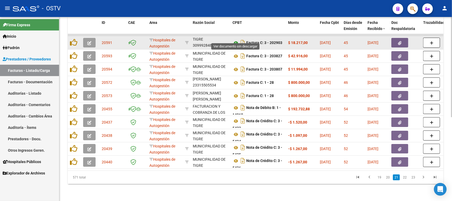
click at [236, 40] on icon at bounding box center [235, 43] width 7 height 6
drag, startPoint x: 268, startPoint y: 37, endPoint x: 285, endPoint y: 36, distance: 17.5
click at [285, 36] on datatable-body-cell "Factura C: 3 - 202903" at bounding box center [258, 42] width 56 height 13
click at [398, 41] on icon "button" at bounding box center [399, 43] width 3 height 4
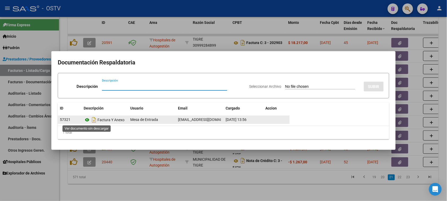
click at [88, 119] on icon at bounding box center [87, 119] width 7 height 6
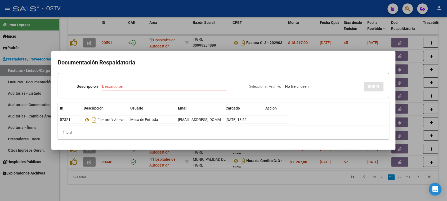
click at [114, 29] on div at bounding box center [223, 100] width 447 height 201
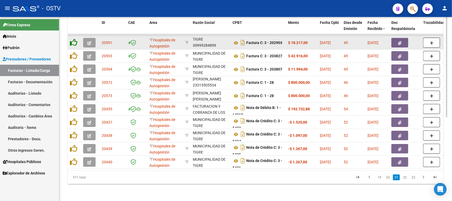
click at [74, 39] on icon at bounding box center [73, 42] width 7 height 7
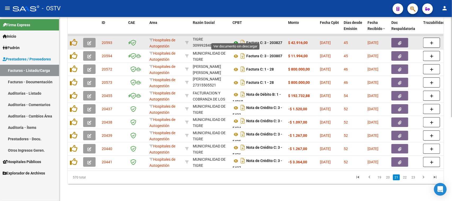
click at [236, 40] on icon at bounding box center [235, 43] width 7 height 6
drag, startPoint x: 253, startPoint y: 37, endPoint x: 277, endPoint y: 38, distance: 23.8
click at [277, 41] on strong "Factura C: 3 - 203827" at bounding box center [264, 43] width 36 height 4
click at [396, 38] on button "button" at bounding box center [399, 43] width 17 height 10
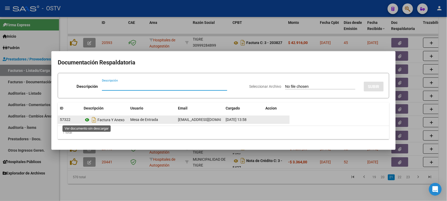
click at [87, 119] on icon at bounding box center [87, 119] width 7 height 6
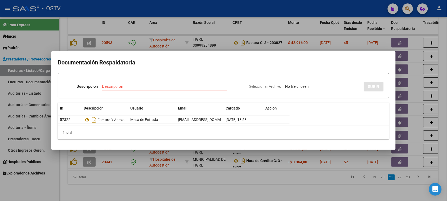
click at [208, 27] on div at bounding box center [223, 100] width 447 height 201
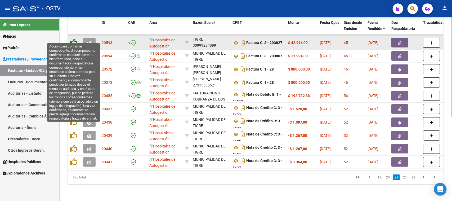
click at [72, 39] on icon at bounding box center [73, 42] width 7 height 7
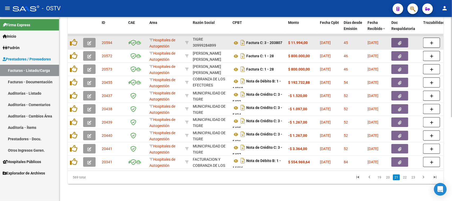
scroll to position [13, 0]
click at [236, 40] on icon at bounding box center [235, 43] width 7 height 6
click at [398, 41] on icon "button" at bounding box center [399, 43] width 3 height 4
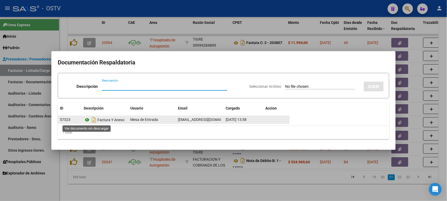
click at [86, 120] on icon at bounding box center [87, 119] width 7 height 6
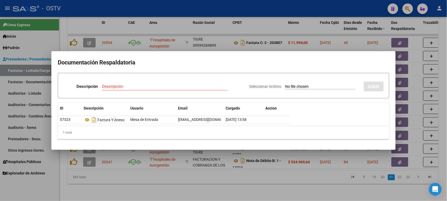
click at [73, 35] on div at bounding box center [223, 100] width 447 height 201
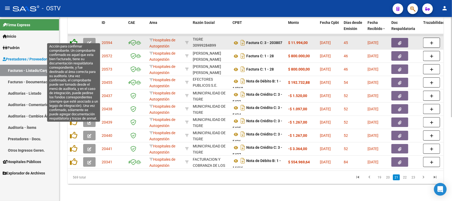
click at [73, 39] on icon at bounding box center [73, 42] width 7 height 7
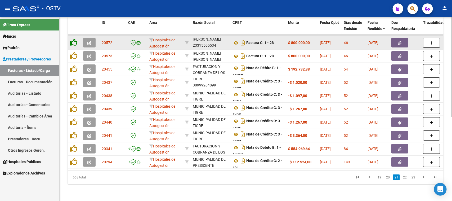
scroll to position [7, 0]
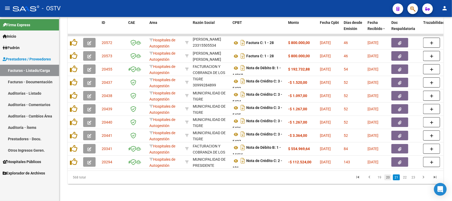
click at [388, 177] on link "20" at bounding box center [387, 177] width 7 height 6
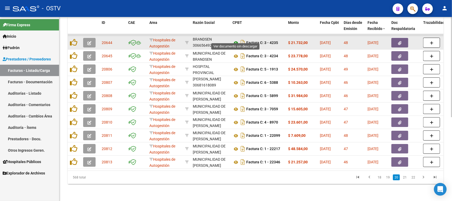
click at [236, 40] on icon at bounding box center [235, 43] width 7 height 6
click at [396, 38] on button "button" at bounding box center [399, 43] width 17 height 10
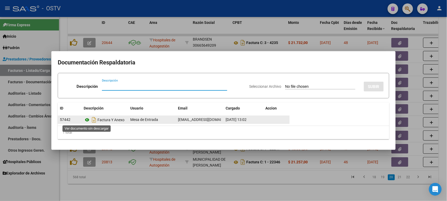
click at [88, 118] on icon at bounding box center [87, 119] width 7 height 6
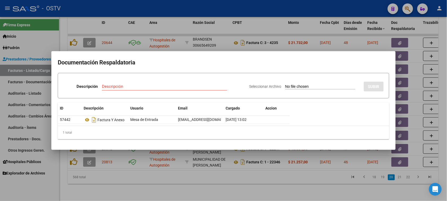
click at [212, 28] on div at bounding box center [223, 100] width 447 height 201
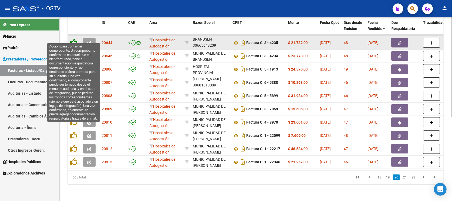
click at [71, 39] on icon at bounding box center [73, 42] width 7 height 7
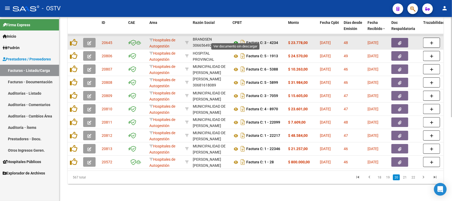
click at [237, 40] on icon at bounding box center [235, 43] width 7 height 6
click at [400, 41] on icon "button" at bounding box center [399, 43] width 3 height 4
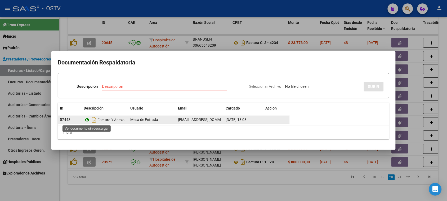
click at [87, 120] on icon at bounding box center [87, 119] width 7 height 6
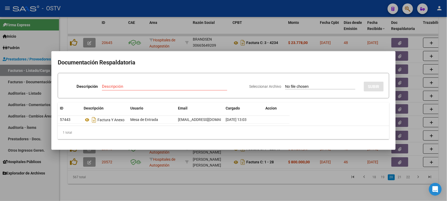
click at [238, 29] on div at bounding box center [223, 100] width 447 height 201
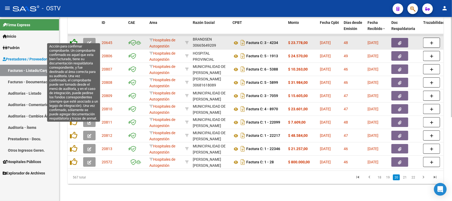
click at [75, 39] on icon at bounding box center [73, 42] width 7 height 7
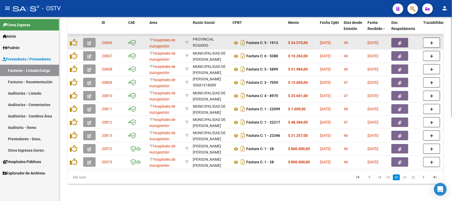
scroll to position [13, 0]
click at [237, 40] on icon at bounding box center [235, 43] width 7 height 6
click at [396, 38] on button "button" at bounding box center [399, 43] width 17 height 10
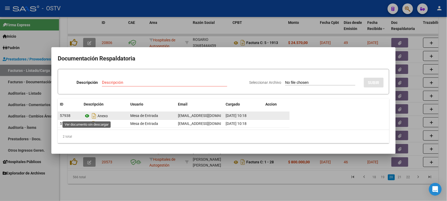
click at [87, 116] on icon at bounding box center [87, 115] width 7 height 6
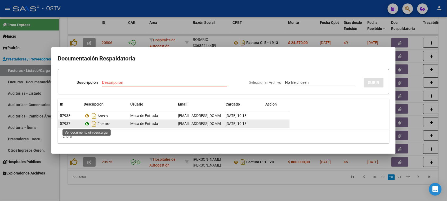
click at [87, 123] on icon at bounding box center [87, 123] width 7 height 6
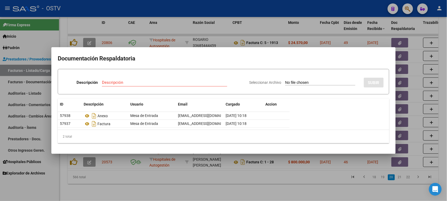
click at [208, 29] on div at bounding box center [223, 100] width 447 height 201
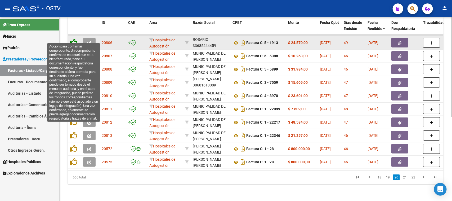
click at [75, 39] on icon at bounding box center [73, 42] width 7 height 7
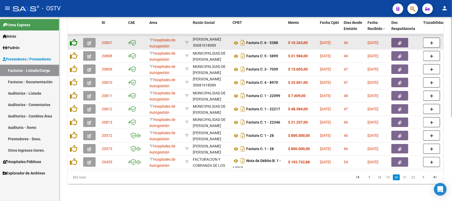
scroll to position [7, 0]
click at [236, 40] on icon at bounding box center [235, 43] width 7 height 6
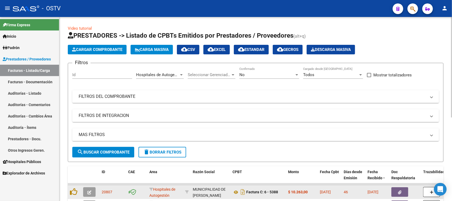
click at [401, 190] on icon "button" at bounding box center [399, 192] width 3 height 4
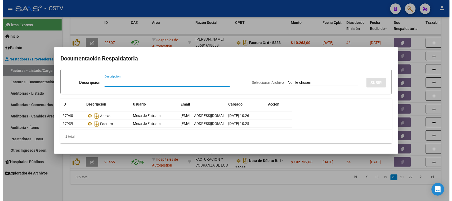
scroll to position [7, 0]
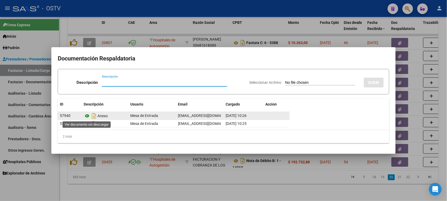
click at [87, 117] on icon at bounding box center [87, 115] width 7 height 6
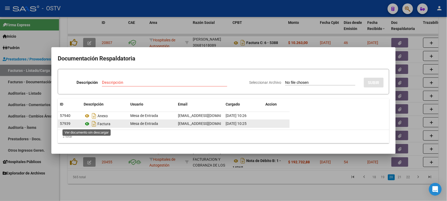
click at [88, 124] on icon at bounding box center [87, 123] width 7 height 6
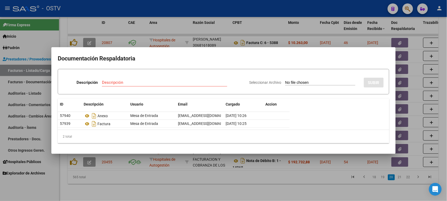
click at [224, 27] on div at bounding box center [223, 100] width 447 height 201
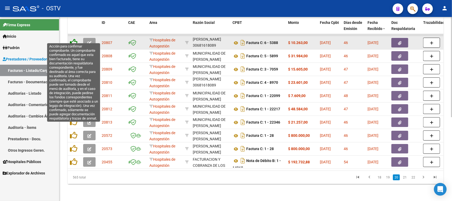
click at [77, 39] on icon at bounding box center [73, 42] width 7 height 7
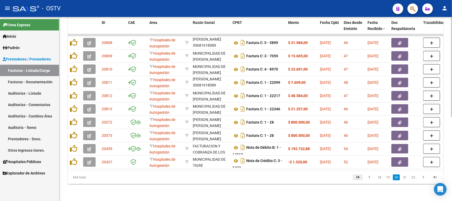
click at [360, 175] on icon "go to first page" at bounding box center [357, 177] width 7 height 6
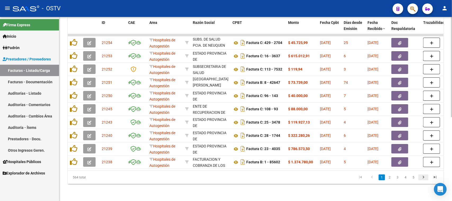
scroll to position [13, 0]
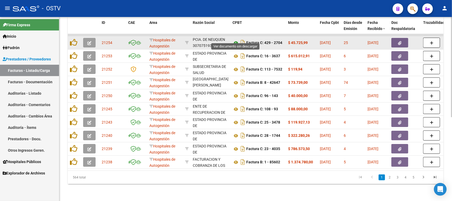
click at [236, 40] on icon at bounding box center [235, 43] width 7 height 6
click at [393, 38] on button "button" at bounding box center [399, 43] width 17 height 10
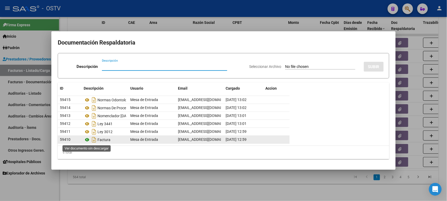
click at [86, 138] on icon at bounding box center [87, 139] width 7 height 6
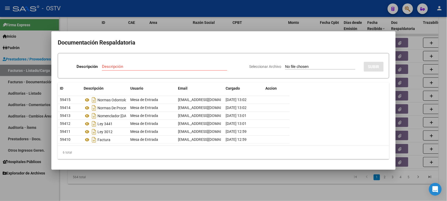
click at [184, 29] on div at bounding box center [223, 100] width 447 height 201
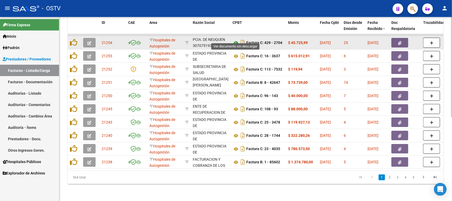
click at [237, 40] on icon at bounding box center [235, 43] width 7 height 6
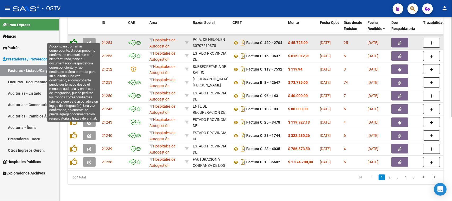
click at [73, 39] on icon at bounding box center [73, 42] width 7 height 7
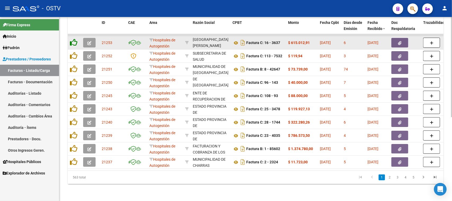
scroll to position [7, 0]
click at [235, 40] on icon at bounding box center [235, 43] width 7 height 6
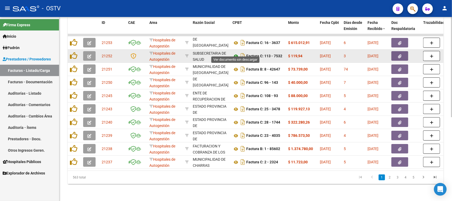
click at [236, 53] on icon at bounding box center [235, 56] width 7 height 6
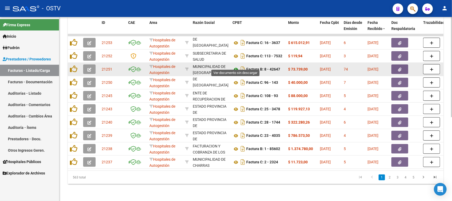
click at [237, 66] on icon at bounding box center [235, 69] width 7 height 6
drag, startPoint x: 258, startPoint y: 64, endPoint x: 283, endPoint y: 64, distance: 25.7
click at [283, 65] on div "Factura B: 8 - 42647" at bounding box center [257, 69] width 51 height 8
click at [396, 65] on button "button" at bounding box center [399, 69] width 17 height 10
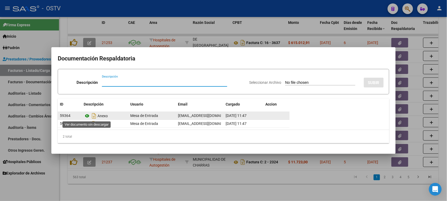
click at [88, 116] on icon at bounding box center [87, 115] width 7 height 6
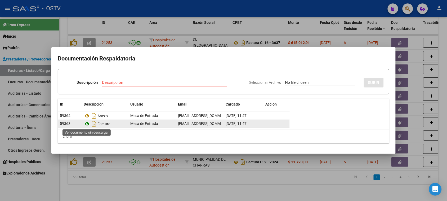
click at [87, 124] on icon at bounding box center [87, 123] width 7 height 6
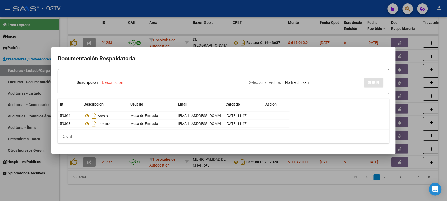
click at [226, 41] on div at bounding box center [223, 100] width 447 height 201
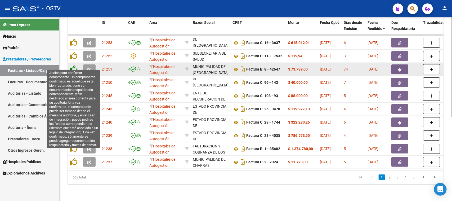
click at [74, 65] on icon at bounding box center [73, 68] width 7 height 7
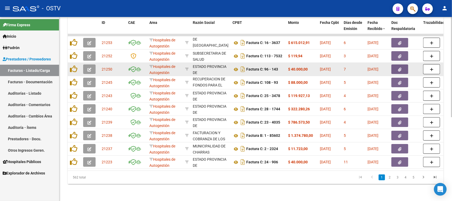
scroll to position [13, 0]
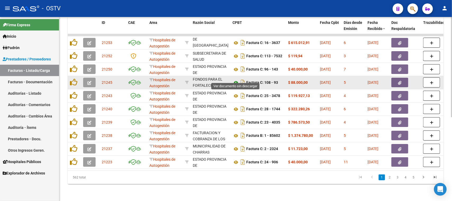
click at [236, 79] on icon at bounding box center [235, 82] width 7 height 6
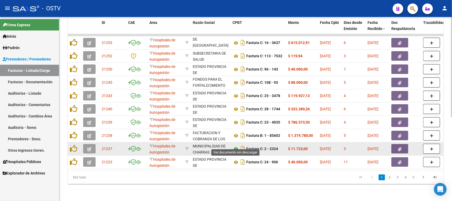
click at [236, 146] on icon at bounding box center [235, 149] width 7 height 6
click at [398, 147] on icon "button" at bounding box center [399, 149] width 3 height 4
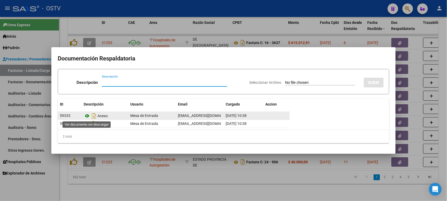
click at [87, 115] on icon at bounding box center [87, 115] width 7 height 6
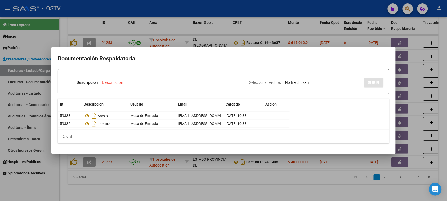
click at [230, 42] on div at bounding box center [223, 100] width 447 height 201
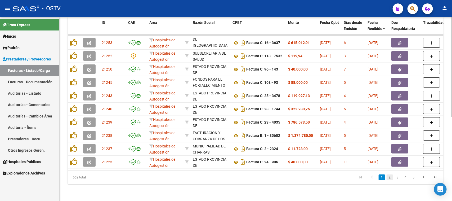
click at [389, 179] on link "2" at bounding box center [389, 177] width 6 height 6
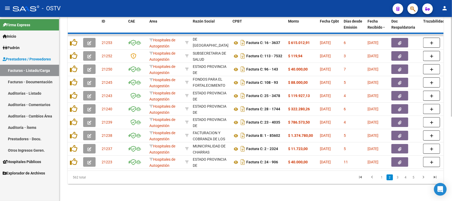
scroll to position [7, 0]
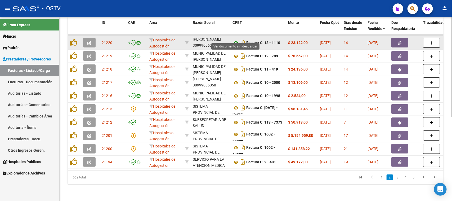
click at [236, 40] on icon at bounding box center [235, 43] width 7 height 6
click at [401, 38] on button "button" at bounding box center [399, 43] width 17 height 10
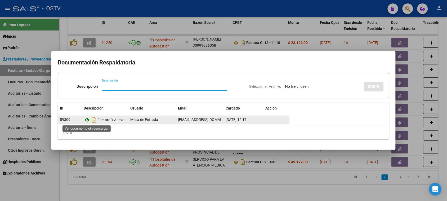
click at [87, 119] on icon at bounding box center [87, 119] width 7 height 6
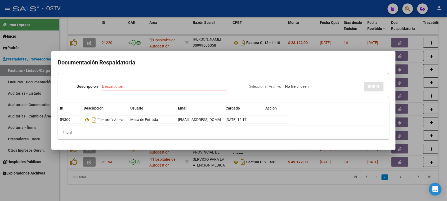
click at [227, 23] on div at bounding box center [223, 100] width 447 height 201
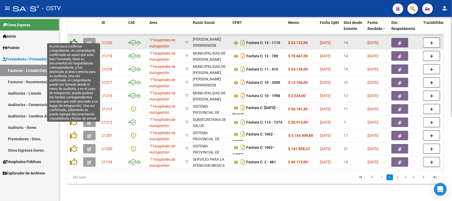
click at [72, 39] on icon at bounding box center [73, 42] width 7 height 7
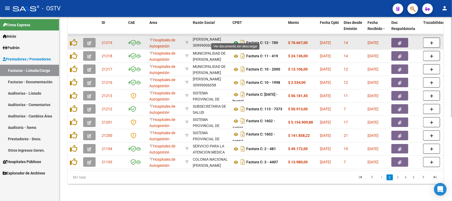
click at [236, 40] on icon at bounding box center [235, 43] width 7 height 6
drag, startPoint x: 267, startPoint y: 35, endPoint x: 328, endPoint y: 35, distance: 60.3
click at [397, 38] on button "button" at bounding box center [399, 43] width 17 height 10
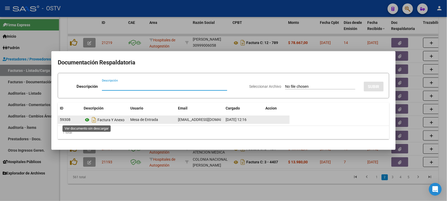
click at [87, 119] on icon at bounding box center [87, 119] width 7 height 6
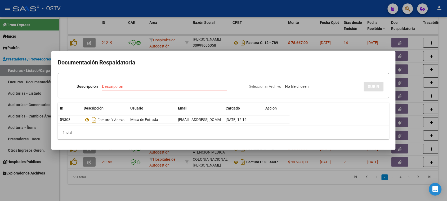
click at [231, 29] on div at bounding box center [223, 100] width 447 height 201
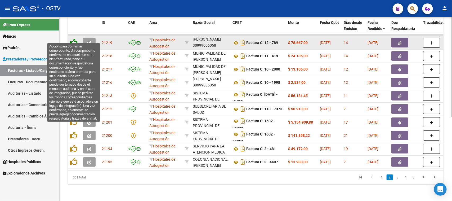
click at [72, 39] on icon at bounding box center [73, 42] width 7 height 7
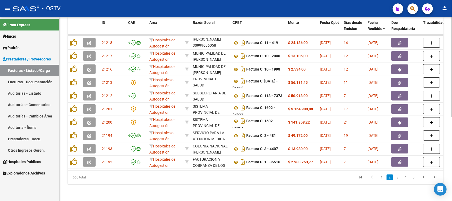
scroll to position [13, 0]
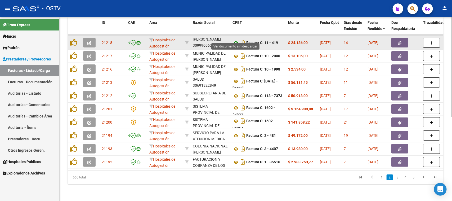
click at [236, 40] on icon at bounding box center [235, 43] width 7 height 6
click at [398, 41] on icon "button" at bounding box center [399, 43] width 3 height 4
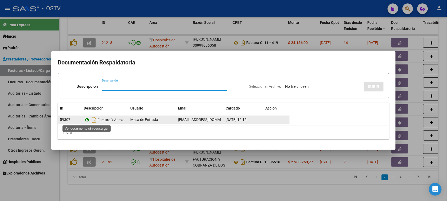
click at [88, 119] on icon at bounding box center [87, 119] width 7 height 6
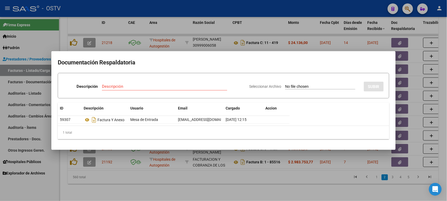
click at [230, 30] on div at bounding box center [223, 100] width 447 height 201
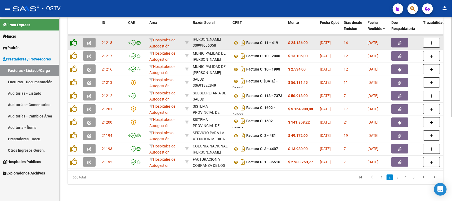
click at [73, 39] on icon at bounding box center [73, 42] width 7 height 7
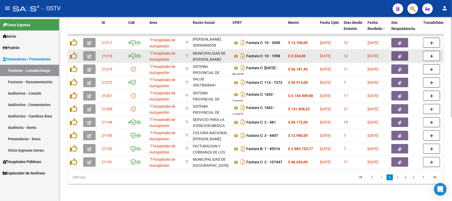
scroll to position [7, 0]
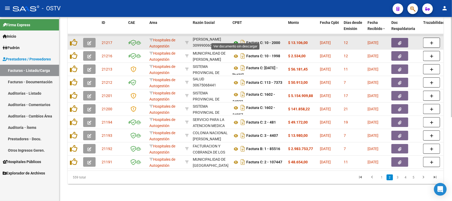
click at [236, 40] on icon at bounding box center [235, 43] width 7 height 6
click at [399, 41] on icon "button" at bounding box center [399, 43] width 3 height 4
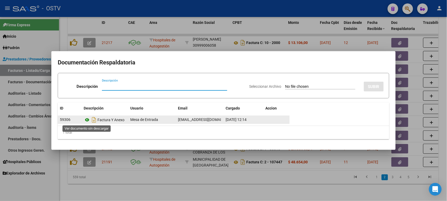
click at [88, 120] on icon at bounding box center [87, 119] width 7 height 6
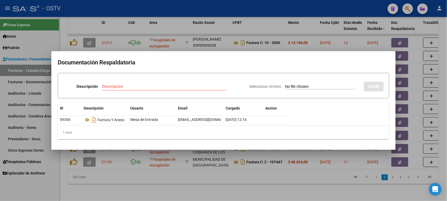
click at [211, 28] on div at bounding box center [223, 100] width 447 height 201
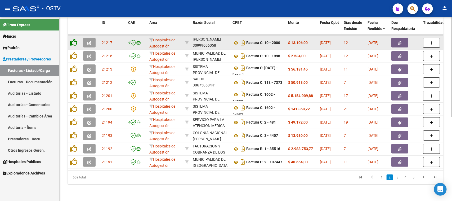
click at [73, 39] on icon at bounding box center [73, 42] width 7 height 7
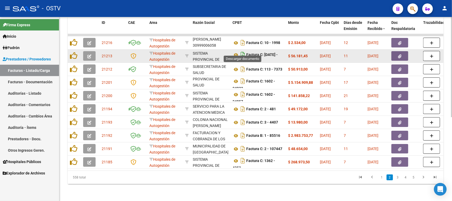
scroll to position [13, 0]
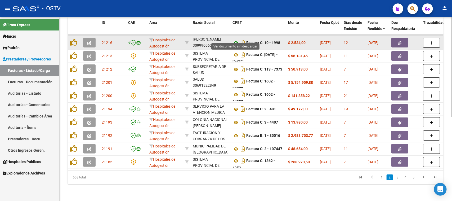
click at [236, 40] on icon at bounding box center [235, 43] width 7 height 6
click at [401, 41] on icon "button" at bounding box center [399, 43] width 3 height 4
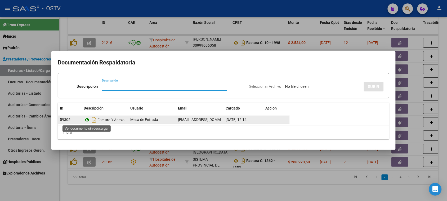
click at [88, 120] on icon at bounding box center [87, 119] width 7 height 6
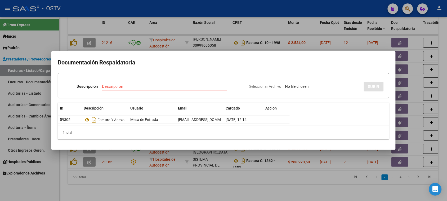
click at [220, 27] on div at bounding box center [223, 100] width 447 height 201
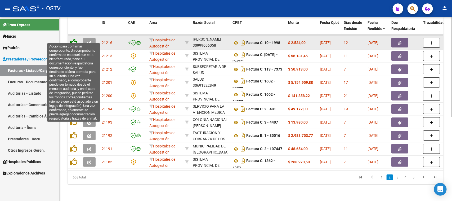
click at [71, 39] on icon at bounding box center [73, 42] width 7 height 7
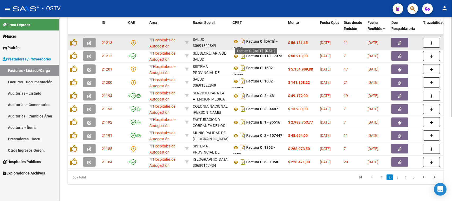
scroll to position [3, 0]
drag, startPoint x: 255, startPoint y: 35, endPoint x: 256, endPoint y: 43, distance: 8.0
click at [256, 43] on div "Factura C: 1690 - 1691" at bounding box center [257, 42] width 51 height 11
click at [236, 35] on icon at bounding box center [235, 38] width 7 height 6
click at [400, 41] on icon "button" at bounding box center [399, 43] width 3 height 4
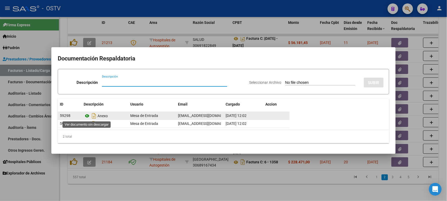
click at [88, 115] on icon at bounding box center [87, 115] width 7 height 6
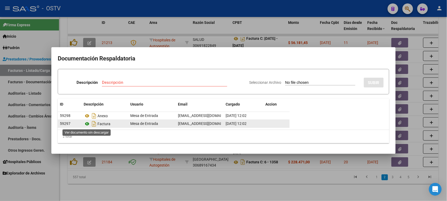
click at [87, 123] on icon at bounding box center [87, 123] width 7 height 6
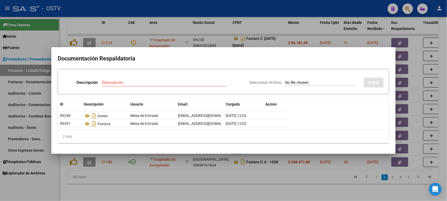
click at [147, 30] on div at bounding box center [223, 100] width 447 height 201
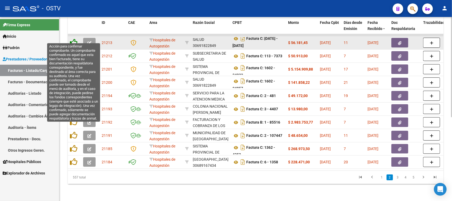
click at [72, 39] on icon at bounding box center [73, 42] width 7 height 7
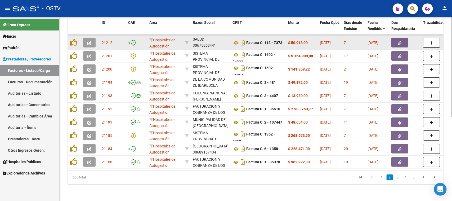
scroll to position [0, 0]
click at [234, 40] on icon at bounding box center [235, 43] width 7 height 6
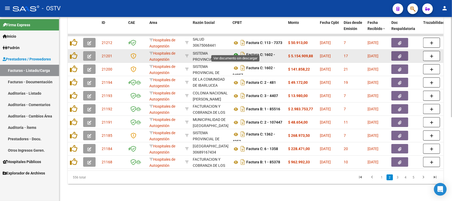
click at [236, 52] on icon at bounding box center [235, 55] width 7 height 6
drag, startPoint x: 253, startPoint y: 48, endPoint x: 256, endPoint y: 56, distance: 8.5
click at [256, 56] on div "Factura C: 1602 - 34933" at bounding box center [257, 55] width 51 height 11
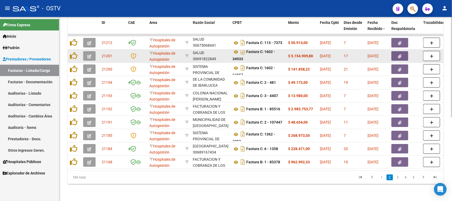
drag, startPoint x: 200, startPoint y: 49, endPoint x: 200, endPoint y: 55, distance: 5.3
click at [200, 55] on div "SISTEMA PROVINCIAL DE SALUD 30691822849" at bounding box center [210, 55] width 35 height 11
click at [395, 51] on button "button" at bounding box center [399, 56] width 17 height 10
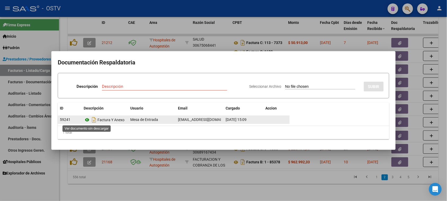
click at [86, 119] on icon at bounding box center [87, 119] width 7 height 6
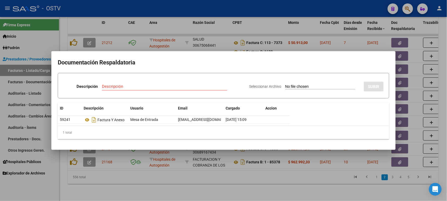
click at [177, 30] on div at bounding box center [223, 100] width 447 height 201
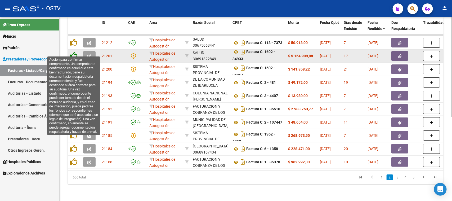
click at [71, 52] on icon at bounding box center [73, 55] width 7 height 7
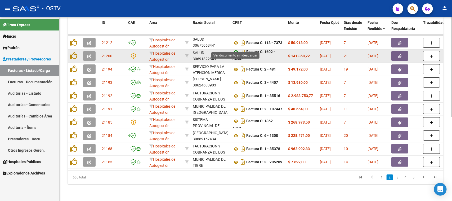
click at [236, 49] on icon at bounding box center [235, 52] width 7 height 6
click at [397, 51] on button "button" at bounding box center [399, 56] width 17 height 10
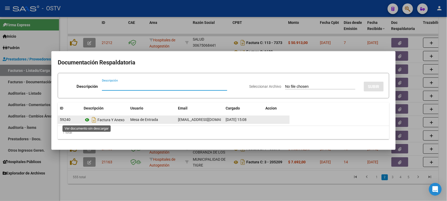
click at [88, 119] on icon at bounding box center [87, 119] width 7 height 6
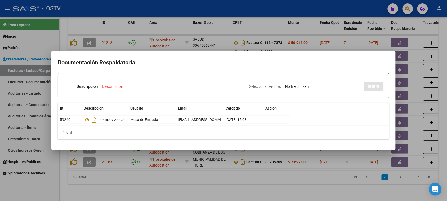
click at [188, 25] on div at bounding box center [223, 100] width 447 height 201
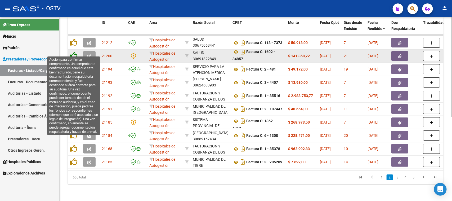
click at [72, 52] on icon at bounding box center [73, 55] width 7 height 7
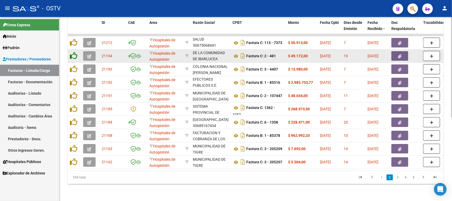
scroll to position [0, 0]
click at [235, 53] on icon at bounding box center [235, 56] width 7 height 6
click at [395, 52] on button "button" at bounding box center [399, 56] width 17 height 10
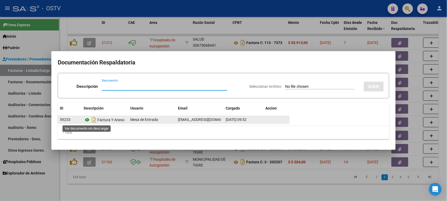
click at [87, 120] on icon at bounding box center [87, 119] width 7 height 6
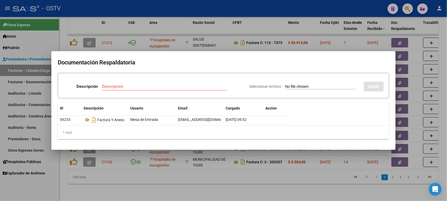
click at [226, 30] on div at bounding box center [223, 100] width 447 height 201
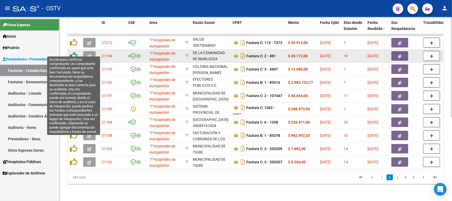
click at [72, 52] on icon at bounding box center [73, 55] width 7 height 7
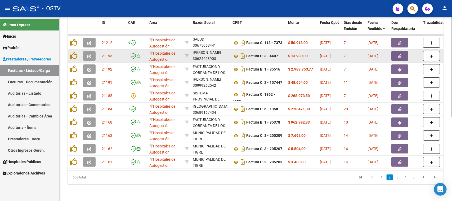
scroll to position [7, 0]
click at [236, 53] on icon at bounding box center [235, 56] width 7 height 6
drag, startPoint x: 251, startPoint y: 50, endPoint x: 303, endPoint y: 51, distance: 52.4
click at [400, 54] on icon "button" at bounding box center [399, 56] width 3 height 4
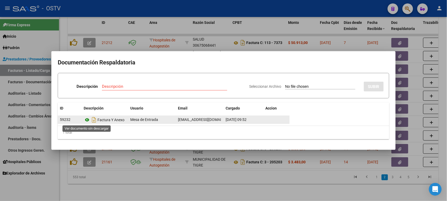
click at [87, 119] on icon at bounding box center [87, 119] width 7 height 6
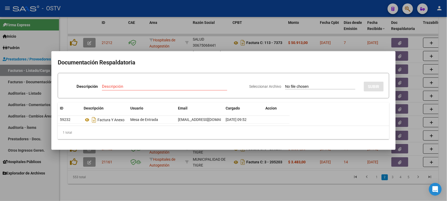
click at [224, 32] on div at bounding box center [223, 100] width 447 height 201
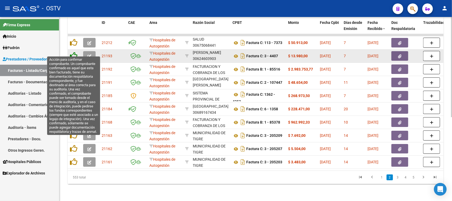
click at [72, 52] on icon at bounding box center [73, 55] width 7 height 7
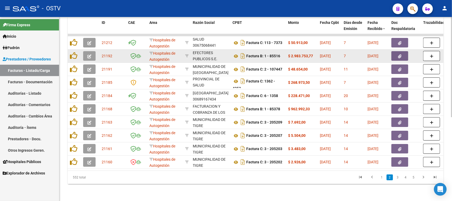
scroll to position [13, 0]
click at [237, 53] on icon at bounding box center [235, 56] width 7 height 6
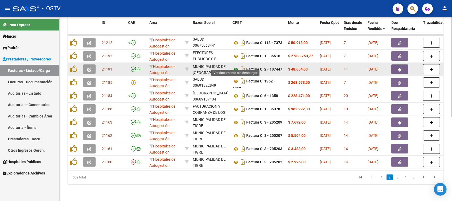
click at [236, 66] on icon at bounding box center [235, 69] width 7 height 6
drag, startPoint x: 261, startPoint y: 63, endPoint x: 306, endPoint y: 65, distance: 45.3
click at [399, 67] on button "button" at bounding box center [399, 69] width 17 height 10
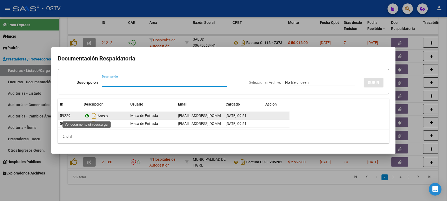
click at [87, 115] on icon at bounding box center [87, 115] width 7 height 6
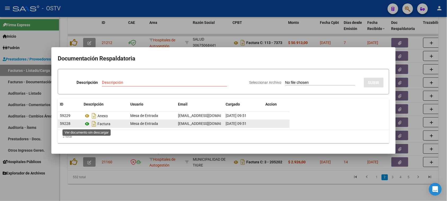
click at [87, 123] on icon at bounding box center [87, 123] width 7 height 6
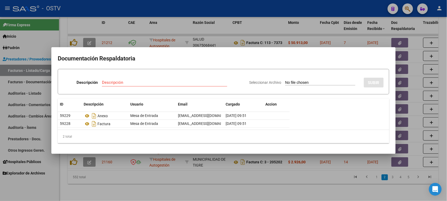
click at [209, 29] on div at bounding box center [223, 100] width 447 height 201
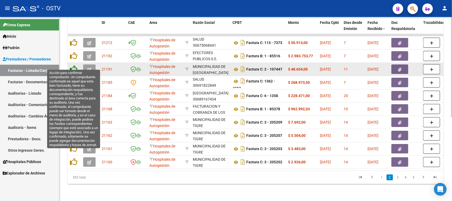
click at [72, 65] on icon at bounding box center [73, 68] width 7 height 7
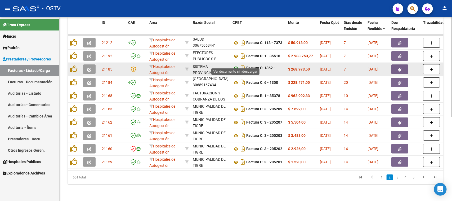
click at [236, 65] on icon at bounding box center [235, 68] width 7 height 6
drag, startPoint x: 265, startPoint y: 61, endPoint x: 265, endPoint y: 67, distance: 5.8
click at [265, 67] on div "Factura C: 1362 - 4353" at bounding box center [257, 69] width 51 height 11
click at [399, 67] on icon "button" at bounding box center [399, 69] width 3 height 4
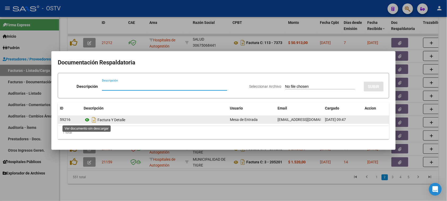
click at [87, 120] on icon at bounding box center [87, 119] width 7 height 6
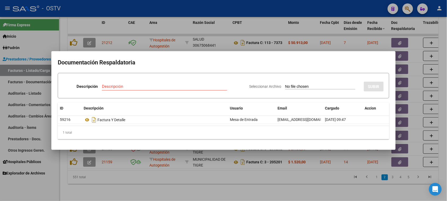
click at [227, 29] on div at bounding box center [223, 100] width 447 height 201
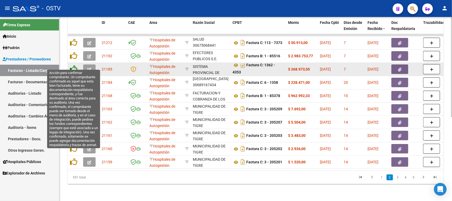
click at [74, 65] on icon at bounding box center [73, 68] width 7 height 7
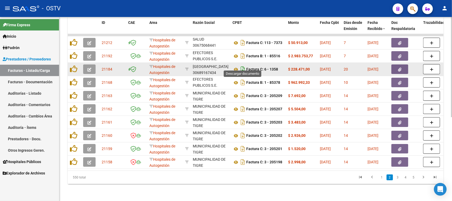
scroll to position [0, 0]
click at [236, 66] on icon at bounding box center [235, 69] width 7 height 6
drag, startPoint x: 255, startPoint y: 63, endPoint x: 309, endPoint y: 64, distance: 54.3
click at [400, 67] on icon "button" at bounding box center [399, 69] width 3 height 4
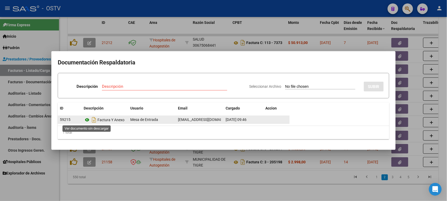
click at [87, 119] on icon at bounding box center [87, 119] width 7 height 6
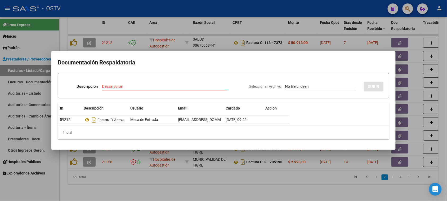
click at [186, 43] on div at bounding box center [223, 100] width 447 height 201
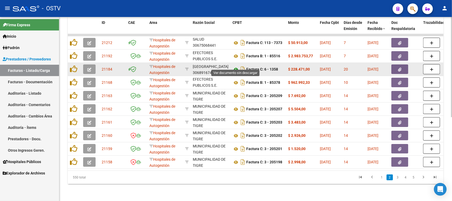
click at [236, 66] on icon at bounding box center [235, 69] width 7 height 6
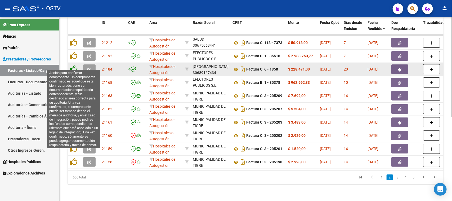
click at [74, 66] on icon at bounding box center [73, 68] width 7 height 7
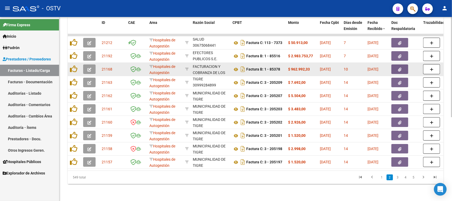
scroll to position [7, 0]
click at [235, 66] on icon at bounding box center [235, 69] width 7 height 6
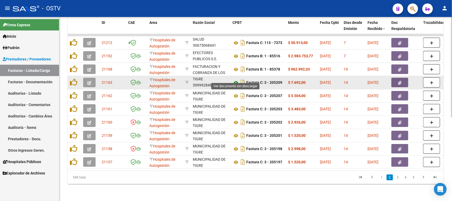
click at [235, 79] on icon at bounding box center [235, 82] width 7 height 6
drag, startPoint x: 267, startPoint y: 76, endPoint x: 314, endPoint y: 78, distance: 46.9
click at [401, 81] on icon "button" at bounding box center [399, 83] width 3 height 4
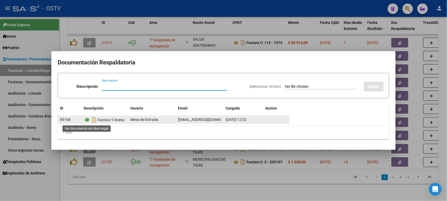
click at [88, 119] on icon at bounding box center [87, 119] width 7 height 6
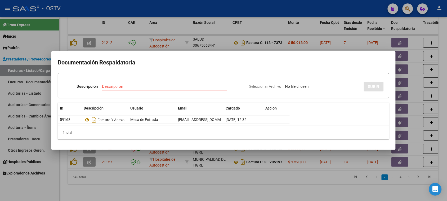
click at [228, 26] on div at bounding box center [223, 100] width 447 height 201
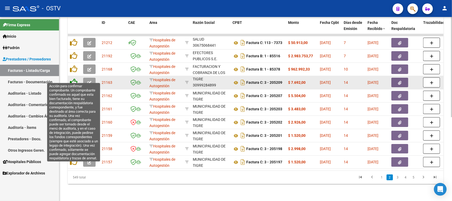
click at [71, 78] on icon at bounding box center [73, 81] width 7 height 7
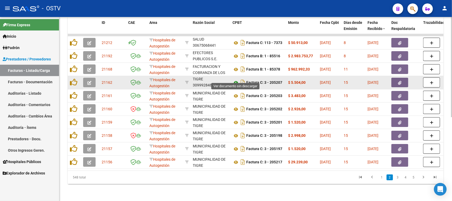
click at [236, 79] on icon at bounding box center [235, 82] width 7 height 6
drag, startPoint x: 284, startPoint y: 76, endPoint x: 304, endPoint y: 76, distance: 20.4
click at [399, 81] on icon "button" at bounding box center [399, 83] width 3 height 4
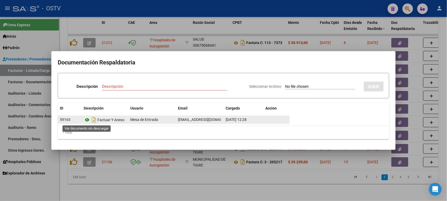
click at [89, 119] on icon at bounding box center [87, 119] width 7 height 6
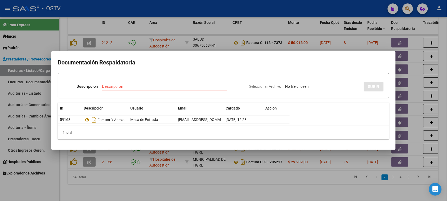
click at [224, 43] on div at bounding box center [223, 100] width 447 height 201
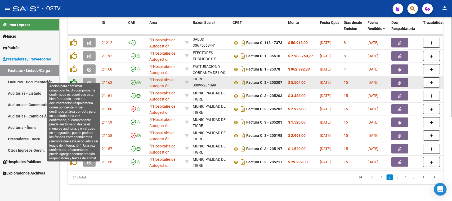
click at [75, 78] on icon at bounding box center [73, 81] width 7 height 7
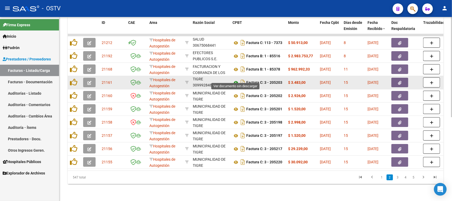
click at [236, 79] on icon at bounding box center [235, 82] width 7 height 6
drag, startPoint x: 272, startPoint y: 78, endPoint x: 299, endPoint y: 77, distance: 27.0
click at [402, 78] on button "button" at bounding box center [399, 83] width 17 height 10
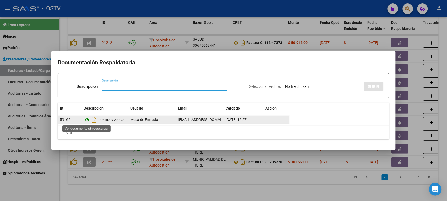
click at [87, 119] on icon at bounding box center [87, 119] width 7 height 6
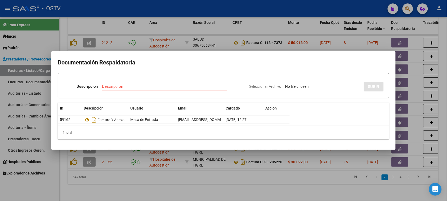
click at [226, 43] on div at bounding box center [223, 100] width 447 height 201
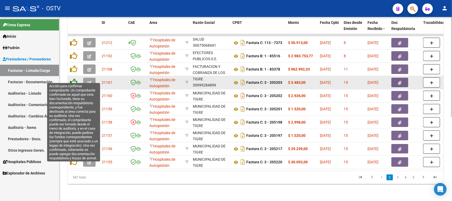
click at [75, 78] on icon at bounding box center [73, 81] width 7 height 7
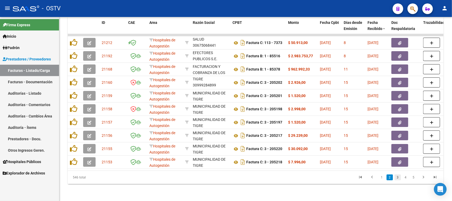
click at [397, 178] on link "3" at bounding box center [397, 177] width 6 height 6
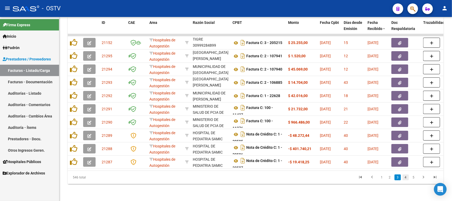
click at [405, 177] on link "4" at bounding box center [405, 177] width 6 height 6
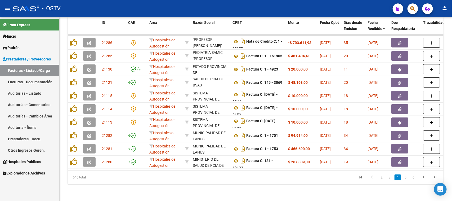
scroll to position [13, 0]
click at [405, 177] on link "5" at bounding box center [405, 177] width 6 height 6
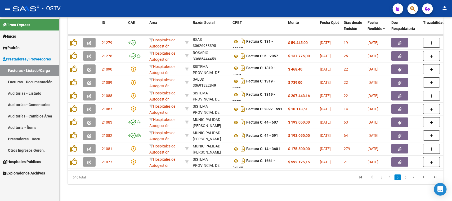
click at [405, 177] on link "6" at bounding box center [405, 177] width 6 height 6
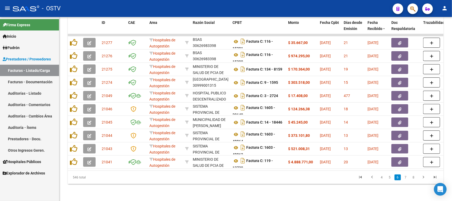
scroll to position [7, 0]
click at [405, 177] on link "7" at bounding box center [405, 177] width 6 height 6
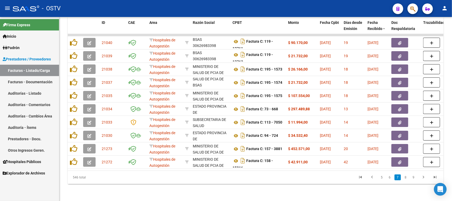
scroll to position [13, 0]
click at [405, 177] on link "8" at bounding box center [405, 177] width 6 height 6
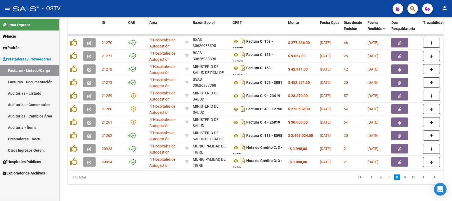
click at [405, 177] on link "9" at bounding box center [405, 177] width 6 height 6
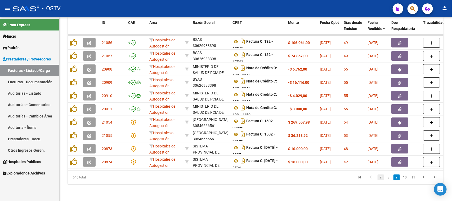
click at [380, 177] on link "7" at bounding box center [380, 177] width 6 height 6
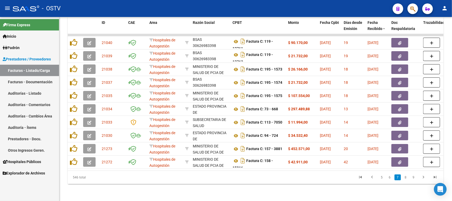
click at [380, 177] on link "5" at bounding box center [381, 177] width 6 height 6
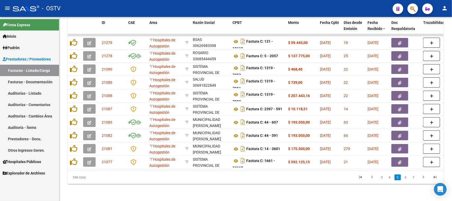
click at [380, 177] on link "3" at bounding box center [381, 177] width 6 height 6
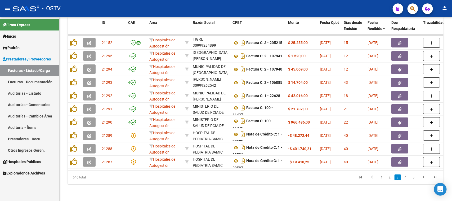
scroll to position [7, 0]
click at [390, 177] on link "2" at bounding box center [389, 177] width 6 height 6
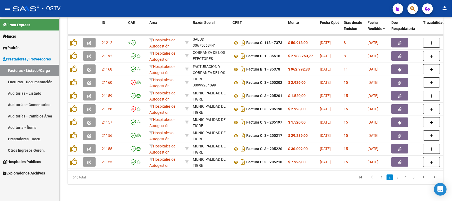
scroll to position [13, 0]
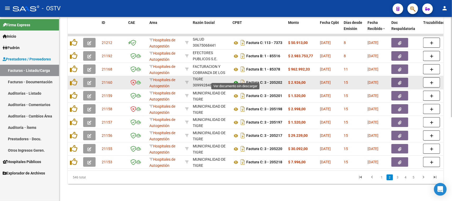
click at [235, 79] on icon at bounding box center [235, 82] width 7 height 6
drag, startPoint x: 277, startPoint y: 76, endPoint x: 314, endPoint y: 76, distance: 37.3
